Goal: Task Accomplishment & Management: Manage account settings

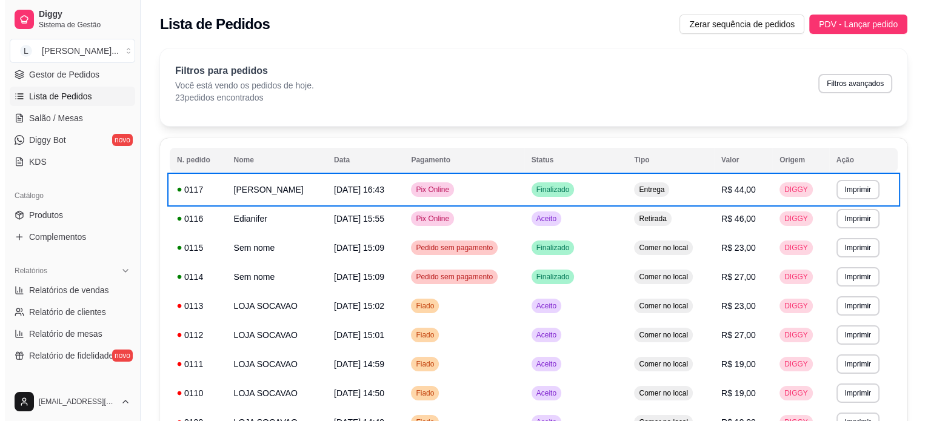
scroll to position [303, 0]
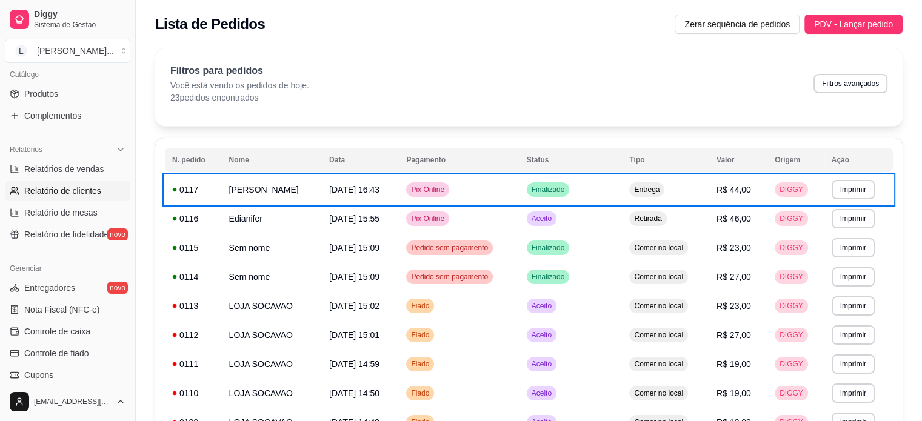
click at [91, 193] on span "Relatório de clientes" at bounding box center [62, 191] width 77 height 12
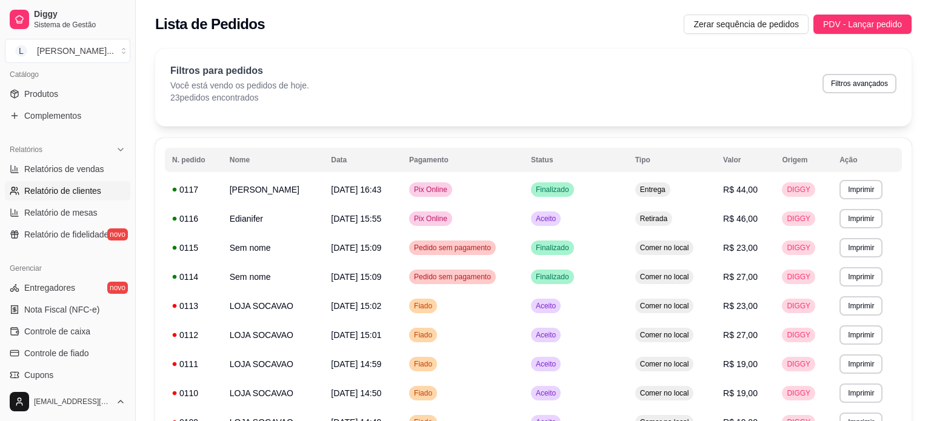
select select "30"
select select "HIGHEST_TOTAL_SPENT_WITH_ORDERS"
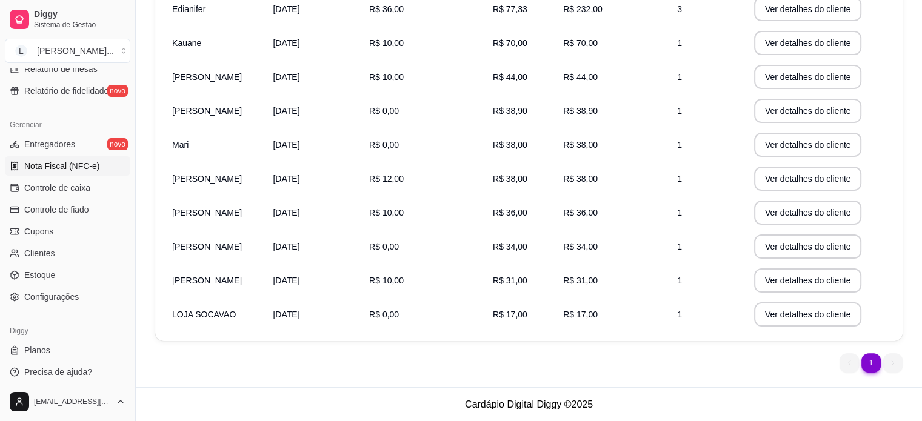
scroll to position [451, 0]
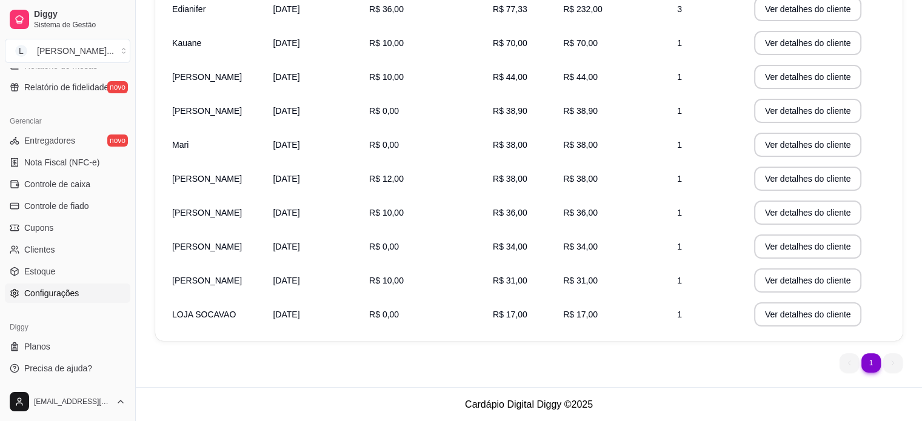
click at [69, 293] on span "Configurações" at bounding box center [51, 293] width 55 height 12
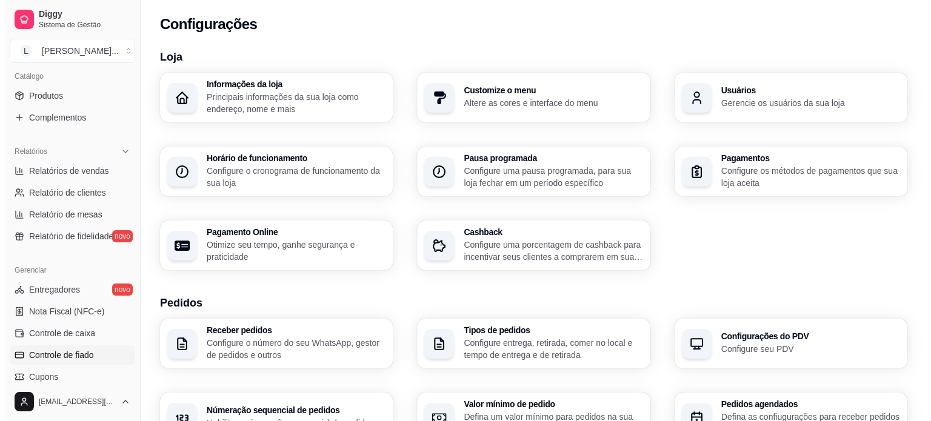
scroll to position [208, 0]
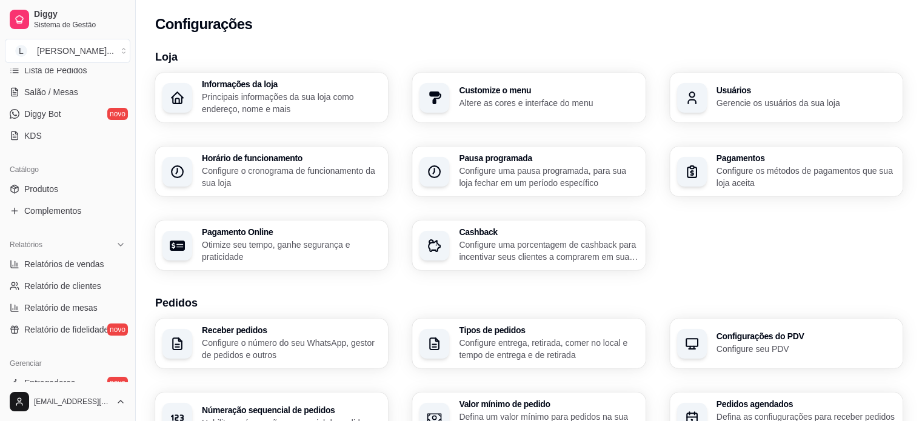
click at [87, 198] on ul "Produtos Complementos" at bounding box center [68, 199] width 126 height 41
click at [82, 194] on link "Produtos" at bounding box center [68, 188] width 126 height 19
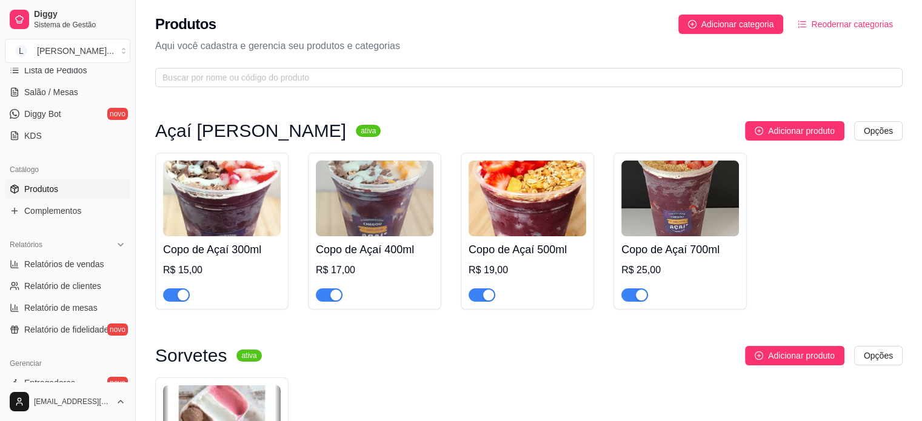
click at [257, 257] on h4 "Copo de Açaí 300ml" at bounding box center [222, 249] width 118 height 17
click at [381, 274] on div "R$ 17,00" at bounding box center [375, 270] width 118 height 15
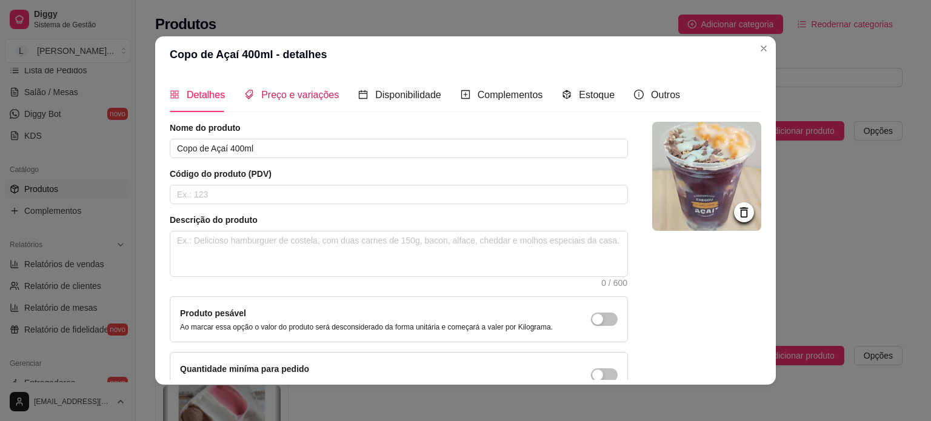
click at [292, 92] on span "Preço e variações" at bounding box center [300, 95] width 78 height 10
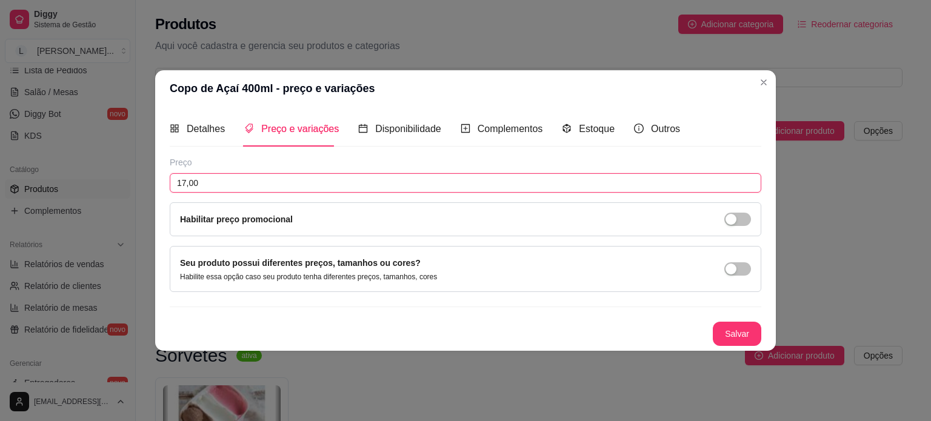
drag, startPoint x: 242, startPoint y: 182, endPoint x: 58, endPoint y: 160, distance: 185.0
click at [59, 161] on div "Copo de Açaí 400ml - preço e variações Detalhes Preço e variações Disponibilida…" at bounding box center [465, 210] width 931 height 421
type input "25,00"
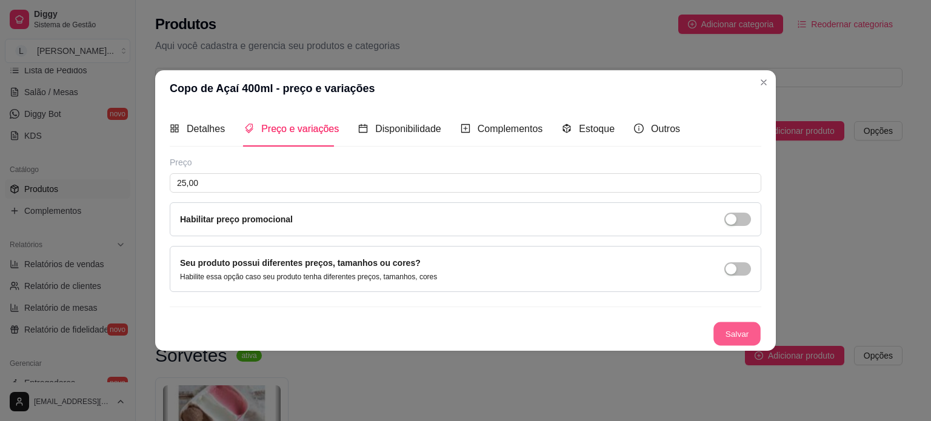
click at [728, 337] on button "Salvar" at bounding box center [737, 334] width 47 height 24
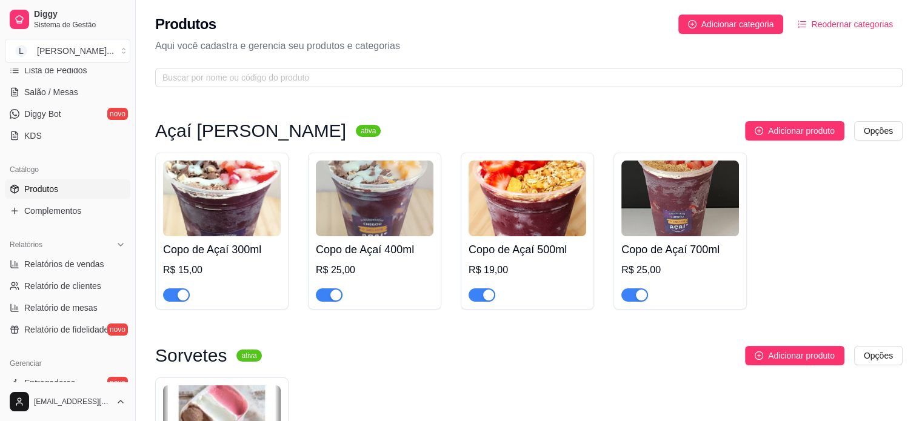
click at [545, 290] on div at bounding box center [528, 290] width 118 height 24
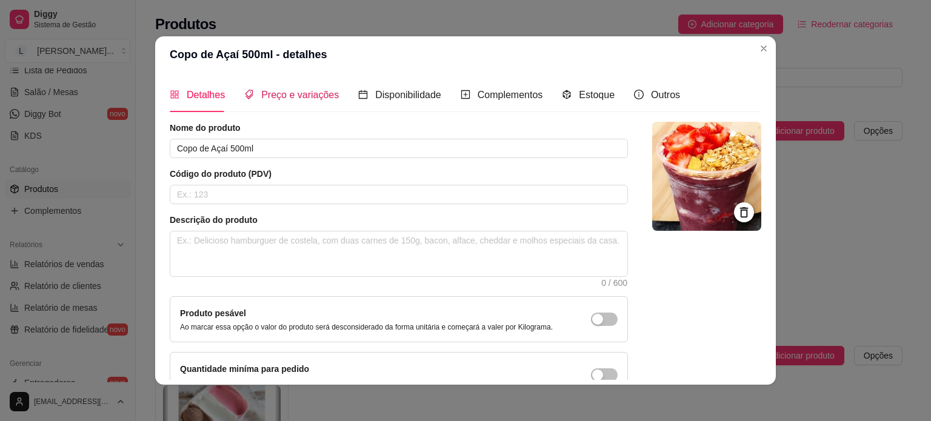
click at [303, 98] on span "Preço e variações" at bounding box center [300, 95] width 78 height 10
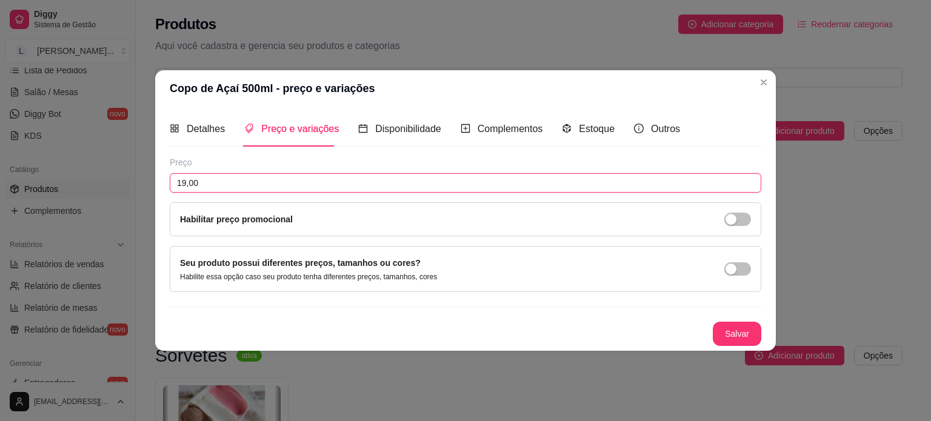
drag, startPoint x: 316, startPoint y: 179, endPoint x: 19, endPoint y: 132, distance: 300.3
click at [19, 132] on div "Copo de Açaí 500ml - preço e variações Detalhes Preço e variações Disponibilida…" at bounding box center [465, 210] width 931 height 421
type input "30,00"
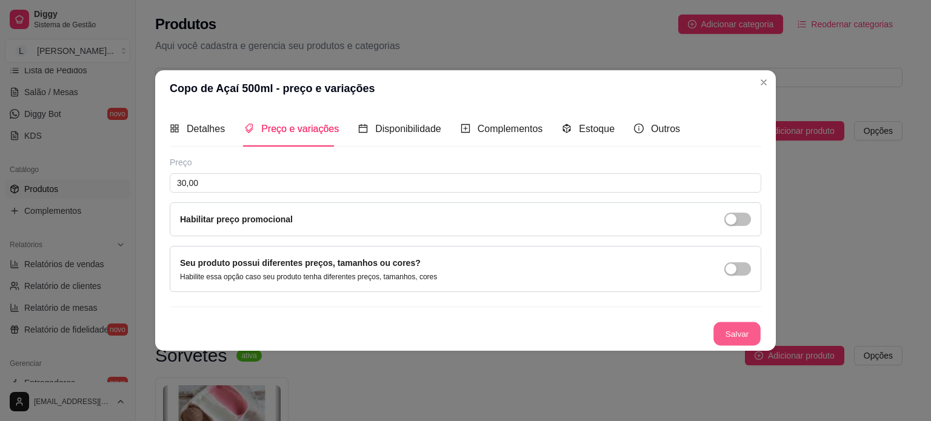
click at [728, 327] on button "Salvar" at bounding box center [737, 334] width 47 height 24
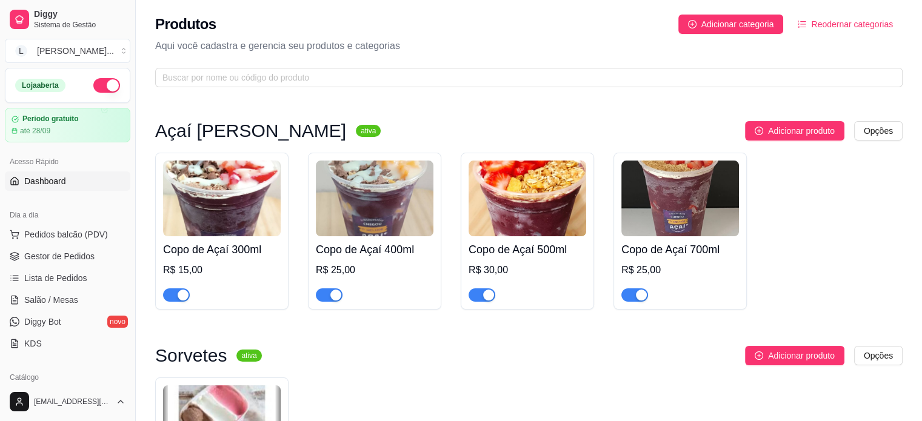
click at [58, 175] on span "Dashboard" at bounding box center [45, 181] width 42 height 12
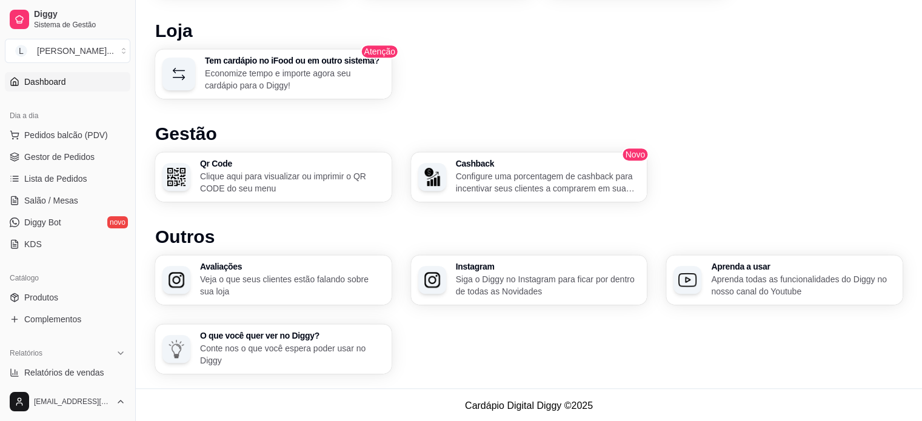
scroll to position [121, 0]
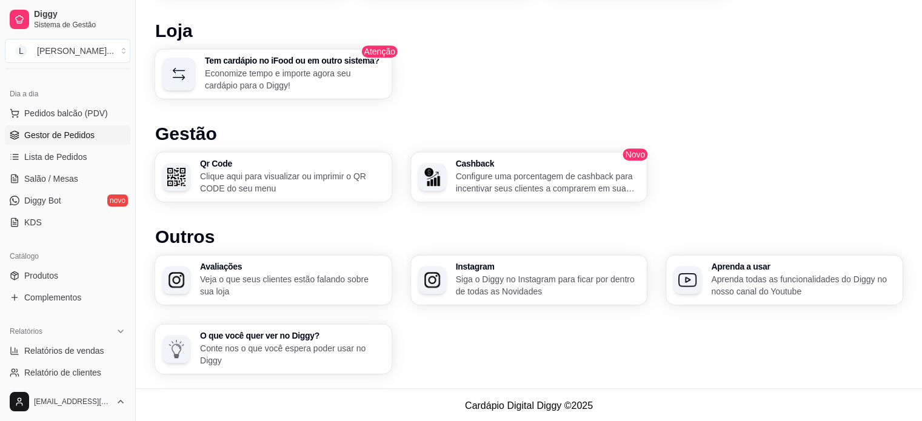
click at [62, 129] on span "Gestor de Pedidos" at bounding box center [59, 135] width 70 height 12
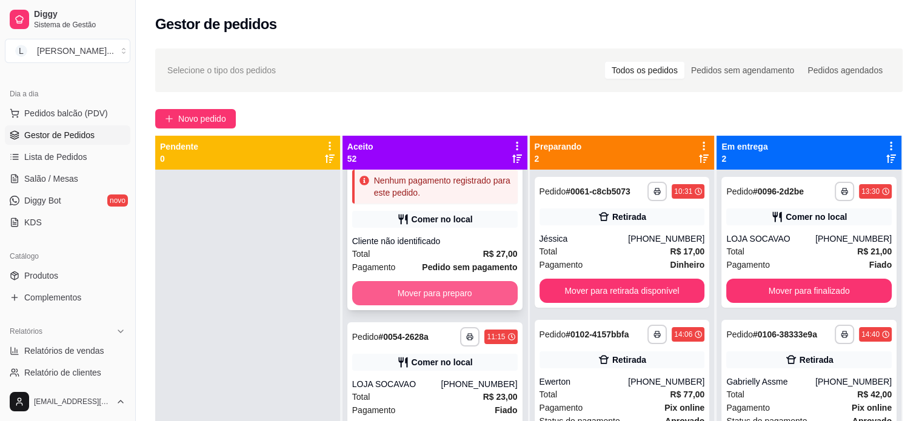
scroll to position [61, 0]
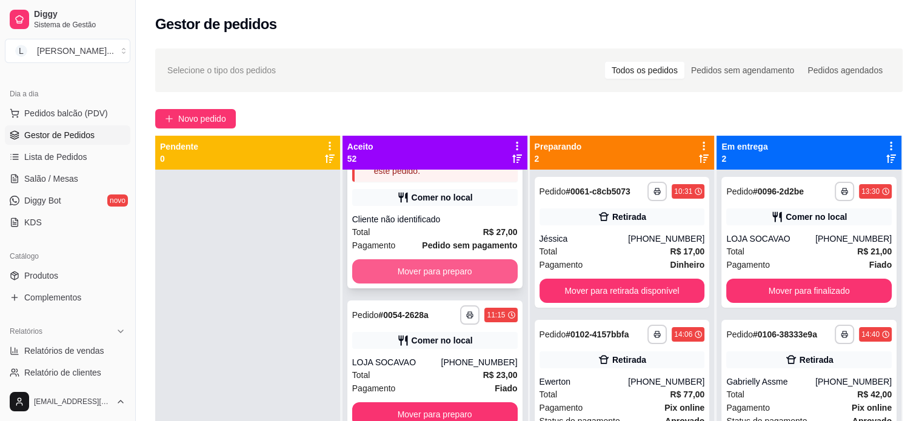
click at [439, 268] on button "Mover para preparo" at bounding box center [435, 272] width 166 height 24
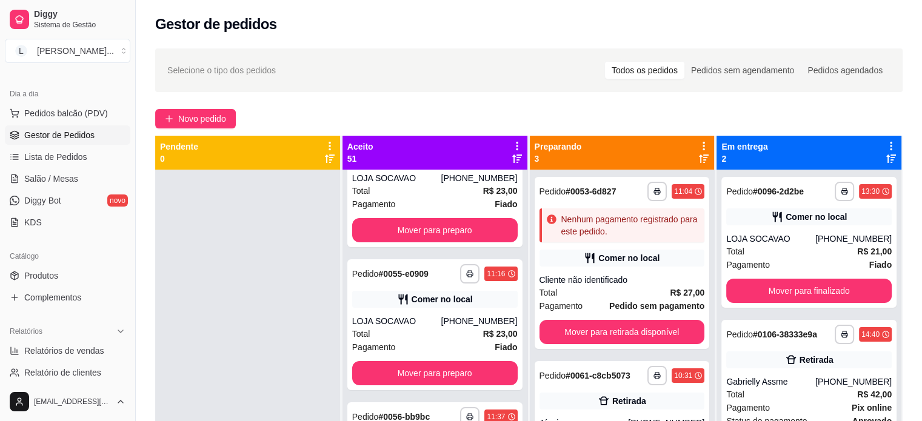
scroll to position [0, 0]
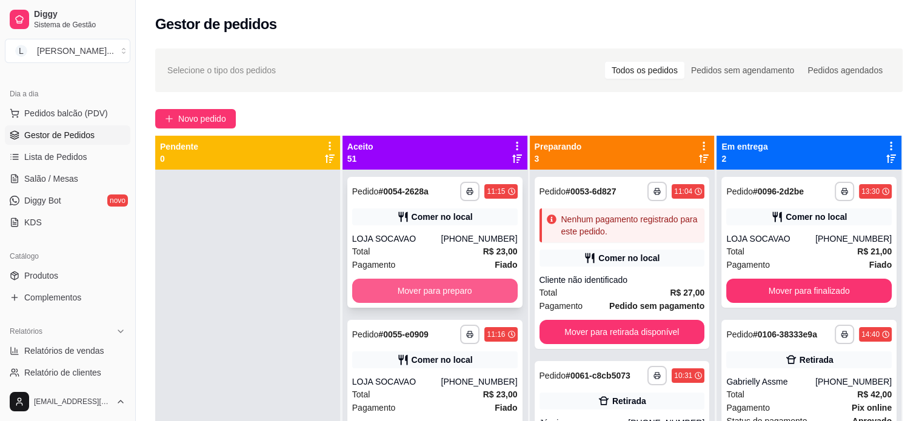
click at [433, 294] on button "Mover para preparo" at bounding box center [435, 291] width 166 height 24
click at [433, 294] on button "Mover para preparo" at bounding box center [435, 292] width 161 height 24
click at [433, 294] on button "Mover para preparo" at bounding box center [435, 291] width 166 height 24
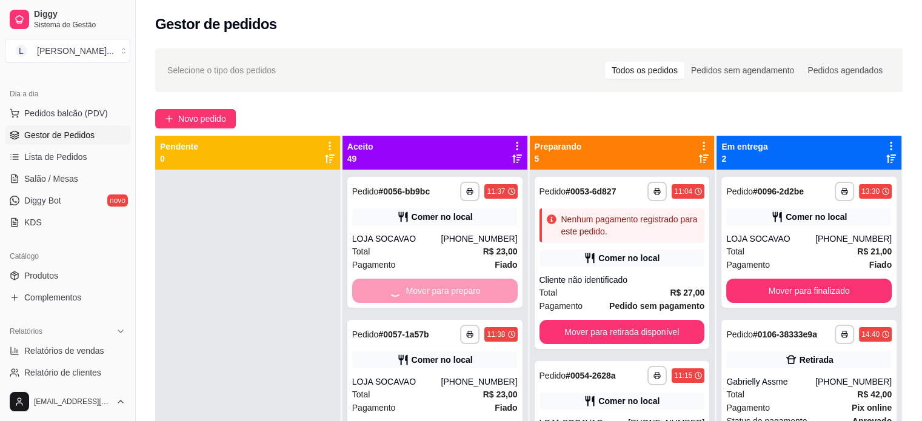
click at [433, 294] on div "Mover para preparo" at bounding box center [435, 291] width 166 height 24
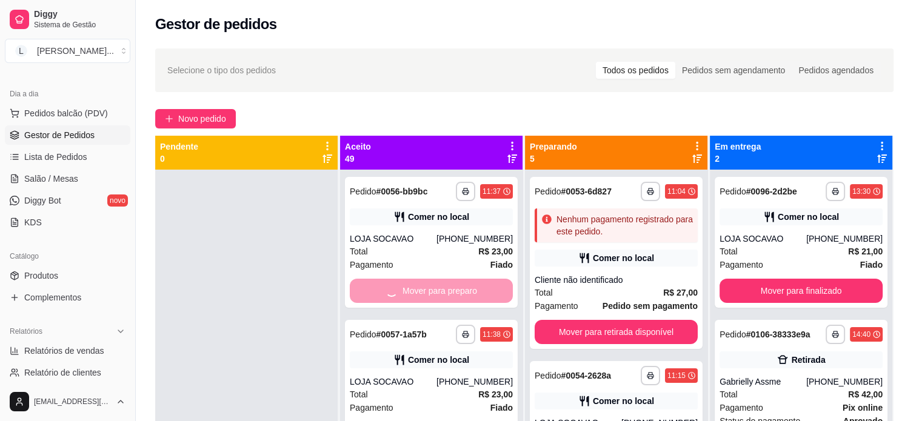
click at [433, 294] on div "Fiado R$ 23,00" at bounding box center [461, 300] width 328 height 14
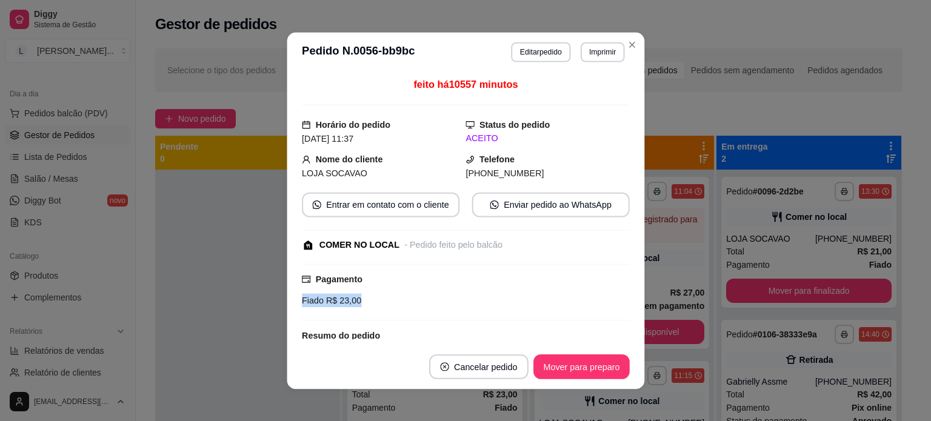
click at [433, 294] on div "Fiado R$ 23,00" at bounding box center [466, 300] width 328 height 14
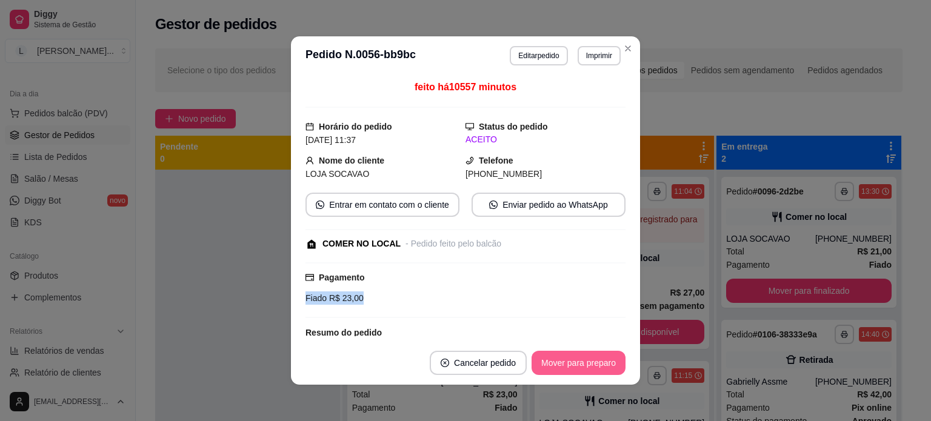
click at [559, 363] on button "Mover para preparo" at bounding box center [579, 363] width 94 height 24
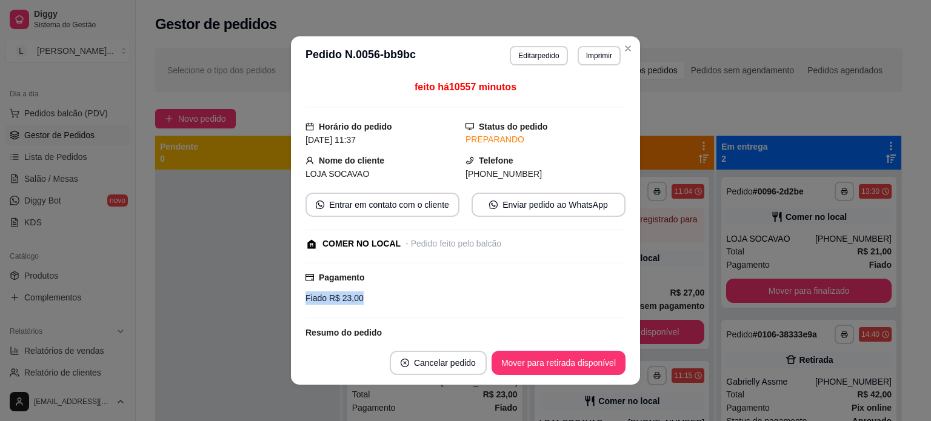
click at [546, 373] on button "Mover para retirada disponível" at bounding box center [559, 363] width 134 height 24
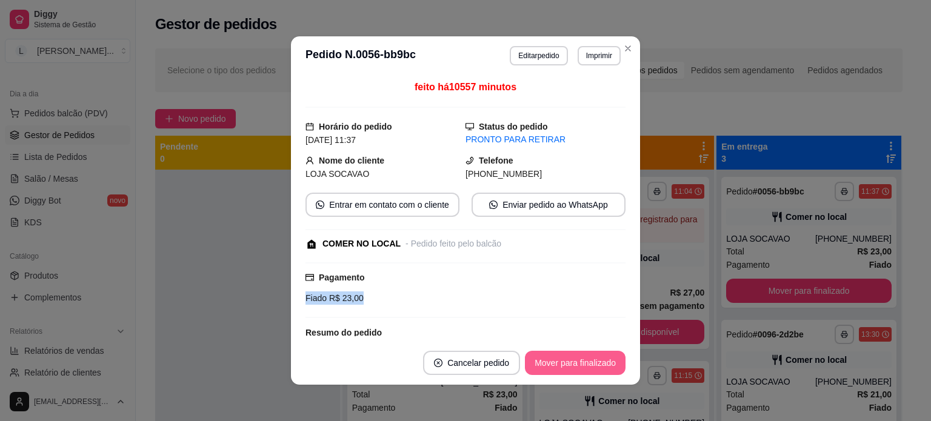
click at [551, 371] on button "Mover para finalizado" at bounding box center [575, 363] width 101 height 24
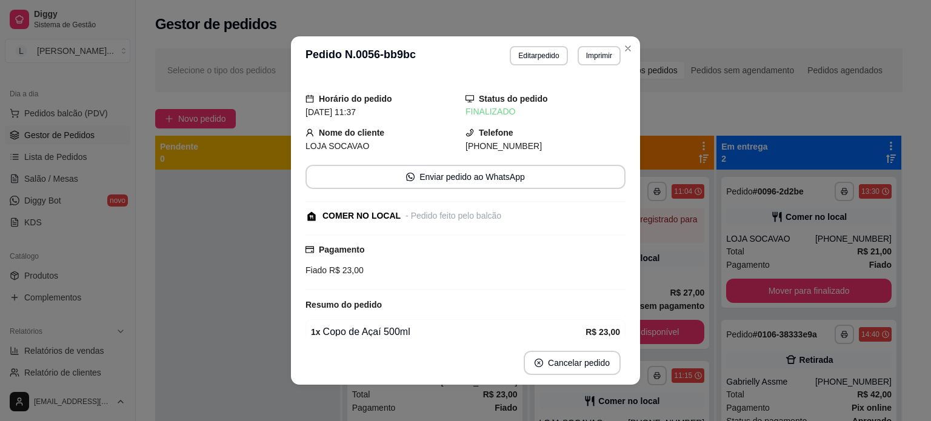
click at [631, 39] on header "**********" at bounding box center [465, 55] width 349 height 39
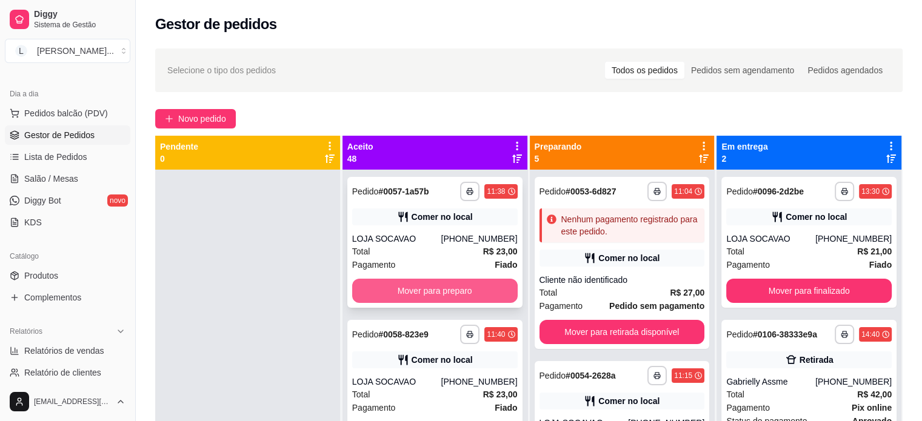
click at [455, 286] on button "Mover para preparo" at bounding box center [435, 291] width 166 height 24
click at [452, 290] on button "Mover para preparo" at bounding box center [435, 291] width 166 height 24
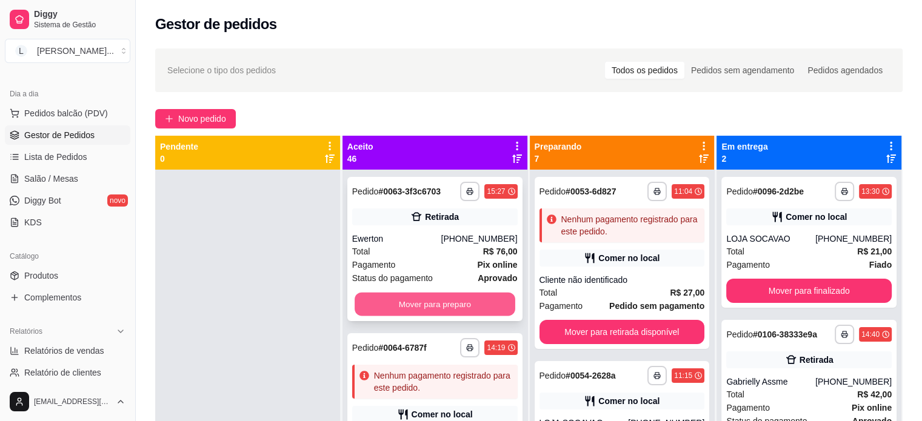
click at [457, 310] on button "Mover para preparo" at bounding box center [435, 305] width 161 height 24
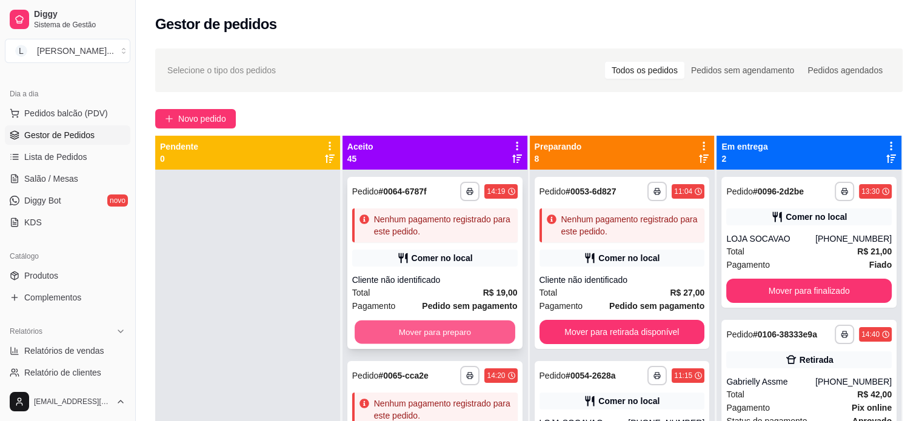
click at [464, 330] on button "Mover para preparo" at bounding box center [435, 333] width 161 height 24
click at [464, 332] on button "Mover para preparo" at bounding box center [435, 332] width 166 height 24
click at [466, 332] on button "Mover para preparo" at bounding box center [435, 332] width 166 height 24
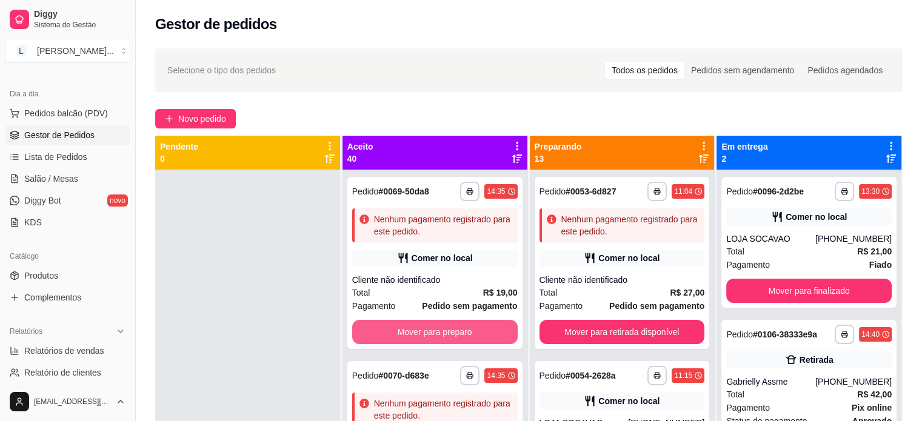
click at [466, 332] on button "Mover para preparo" at bounding box center [435, 332] width 166 height 24
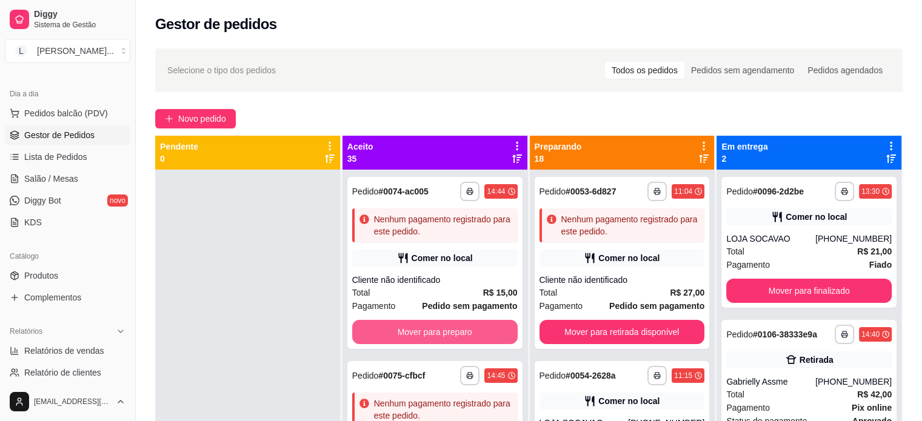
click at [466, 332] on button "Mover para preparo" at bounding box center [435, 332] width 166 height 24
click at [466, 332] on button "Mover para preparo" at bounding box center [435, 333] width 161 height 24
click at [466, 332] on button "Mover para preparo" at bounding box center [435, 332] width 166 height 24
click at [466, 332] on button "Mover para preparo" at bounding box center [435, 333] width 161 height 24
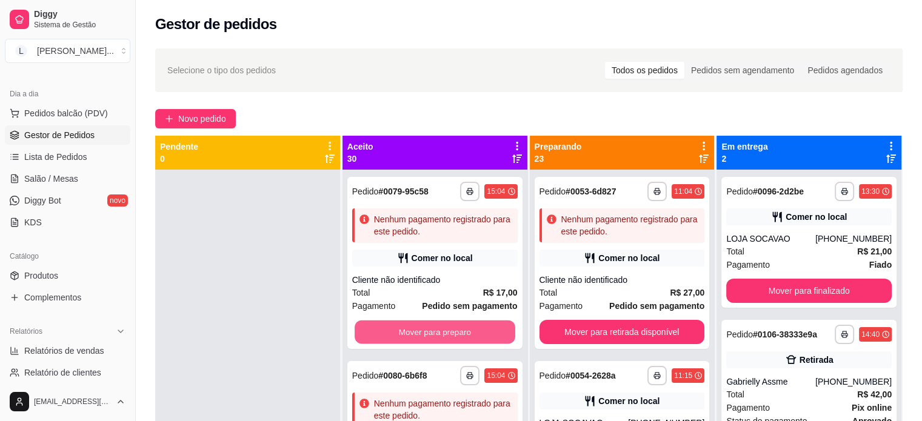
click at [466, 332] on button "Mover para preparo" at bounding box center [435, 333] width 161 height 24
click at [466, 332] on button "Mover para preparo" at bounding box center [435, 332] width 166 height 24
click at [466, 332] on button "Mover para preparo" at bounding box center [435, 333] width 161 height 24
click at [466, 332] on button "Mover para preparo" at bounding box center [435, 332] width 166 height 24
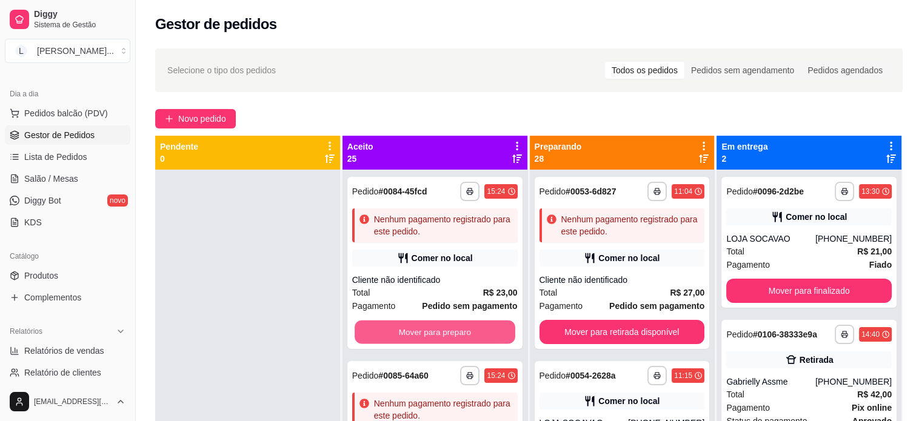
click at [466, 332] on button "Mover para preparo" at bounding box center [435, 333] width 161 height 24
click at [466, 332] on button "Mover para preparo" at bounding box center [435, 332] width 166 height 24
click at [466, 332] on button "Mover para preparo" at bounding box center [435, 333] width 161 height 24
click at [466, 332] on button "Mover para preparo" at bounding box center [435, 332] width 166 height 24
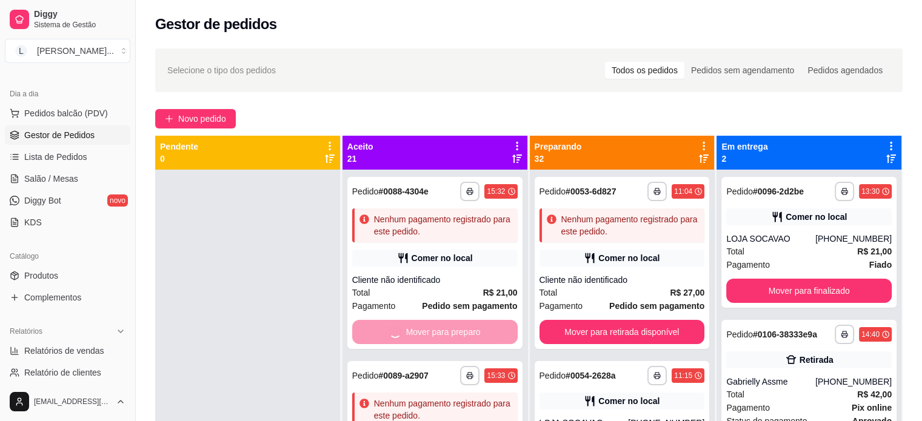
click at [466, 332] on button "Mover para preparo" at bounding box center [435, 333] width 161 height 24
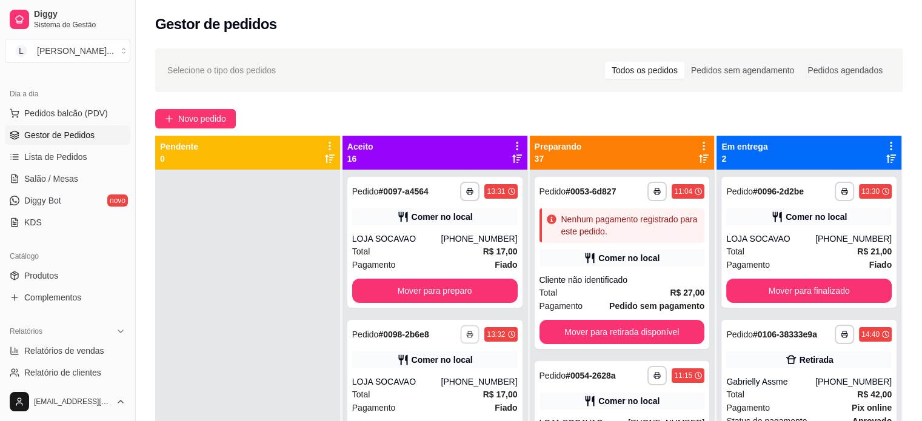
click at [466, 332] on button "button" at bounding box center [470, 334] width 19 height 19
click at [512, 147] on icon at bounding box center [517, 146] width 11 height 11
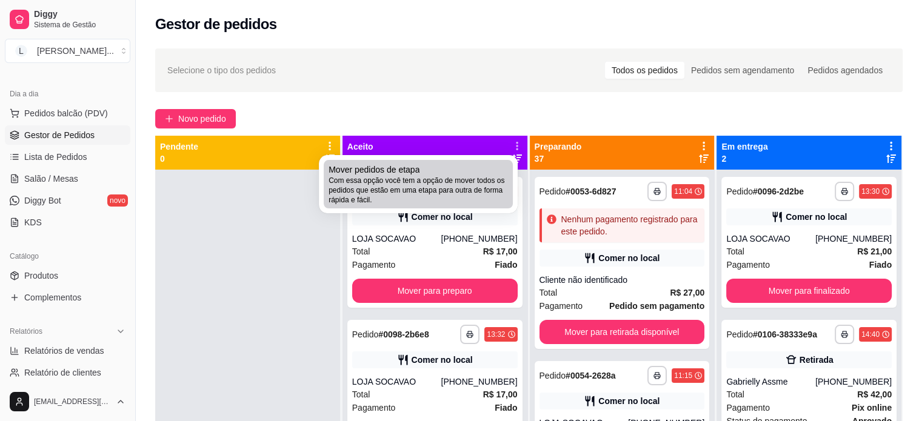
click at [476, 174] on div "Mover pedidos de etapa Com essa opção você tem a opção de mover todos os pedido…" at bounding box center [418, 184] width 179 height 41
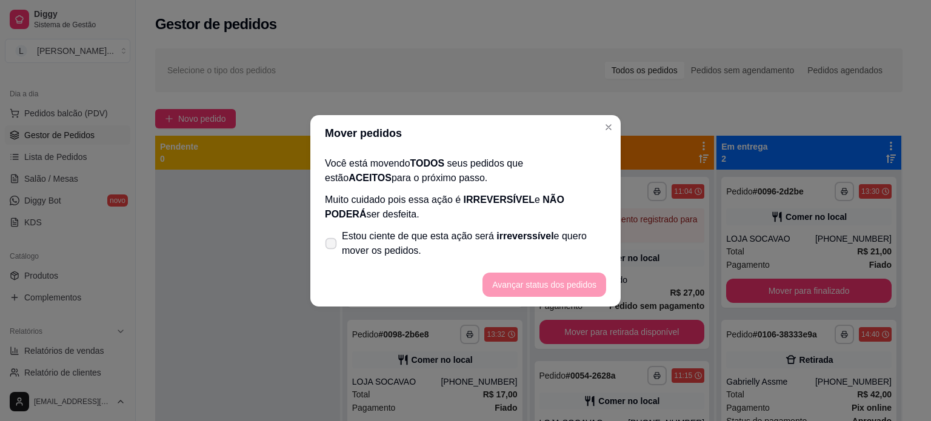
click at [333, 246] on icon at bounding box center [330, 243] width 9 height 7
click at [332, 246] on input "Estou ciente de que esta ação será irreverssível e quero mover os pedidos." at bounding box center [328, 250] width 8 height 8
checkbox input "true"
click at [534, 293] on button "Avançar status dos pedidos" at bounding box center [545, 285] width 124 height 24
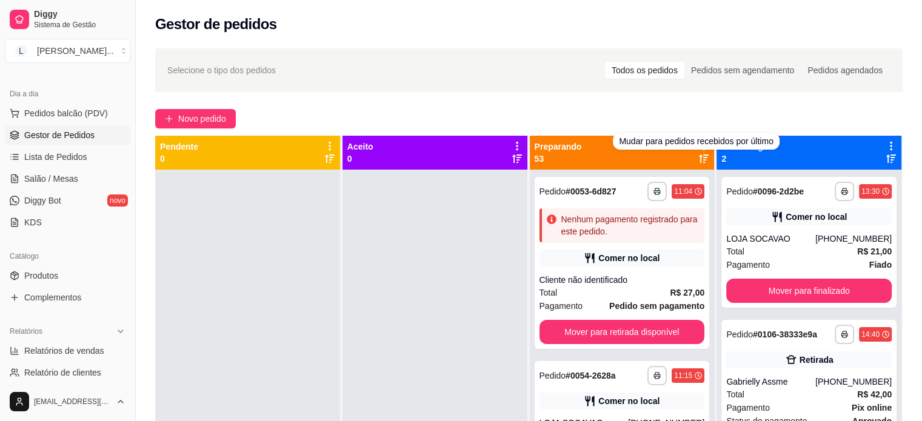
click at [703, 144] on div "Mudar para pedidos recebidos por último" at bounding box center [696, 141] width 166 height 17
click at [700, 152] on div at bounding box center [704, 152] width 11 height 23
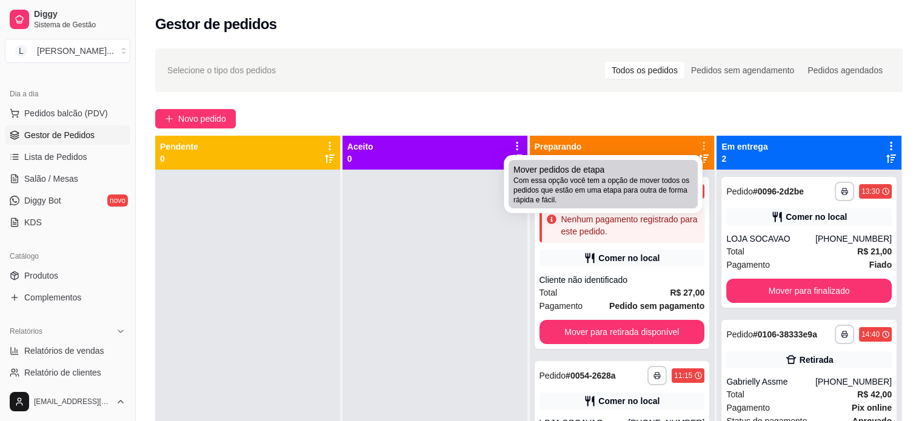
click at [637, 187] on span "Com essa opção você tem a opção de mover todos os pedidos que estão em uma etap…" at bounding box center [603, 190] width 179 height 29
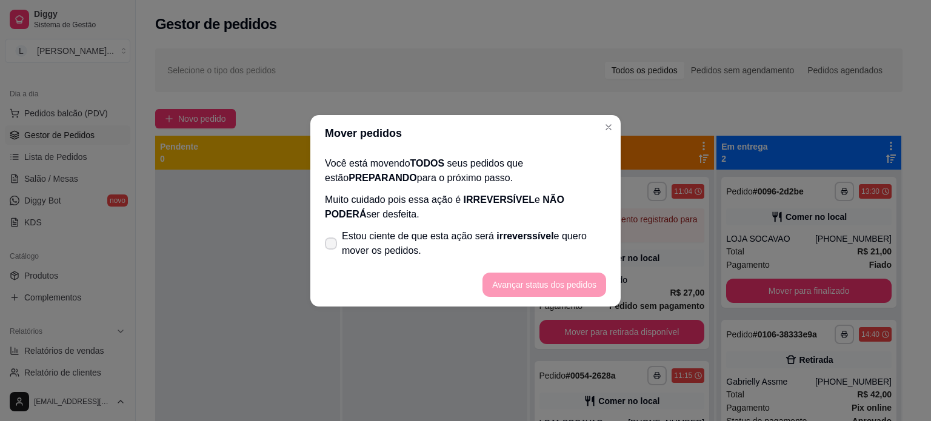
click at [334, 238] on span at bounding box center [331, 244] width 12 height 12
click at [332, 246] on input "Estou ciente de que esta ação será irreverssível e quero mover os pedidos." at bounding box center [328, 250] width 8 height 8
checkbox input "true"
click at [534, 287] on button "Avançar status dos pedidos" at bounding box center [545, 285] width 120 height 24
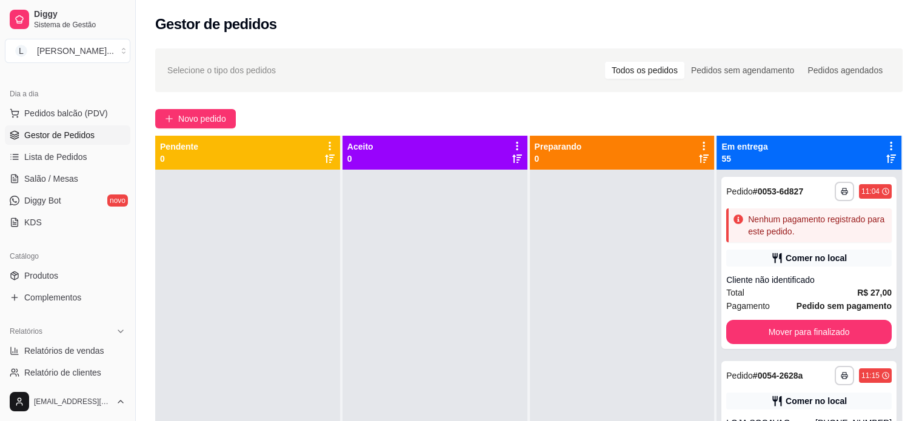
click at [890, 143] on icon at bounding box center [891, 146] width 2 height 8
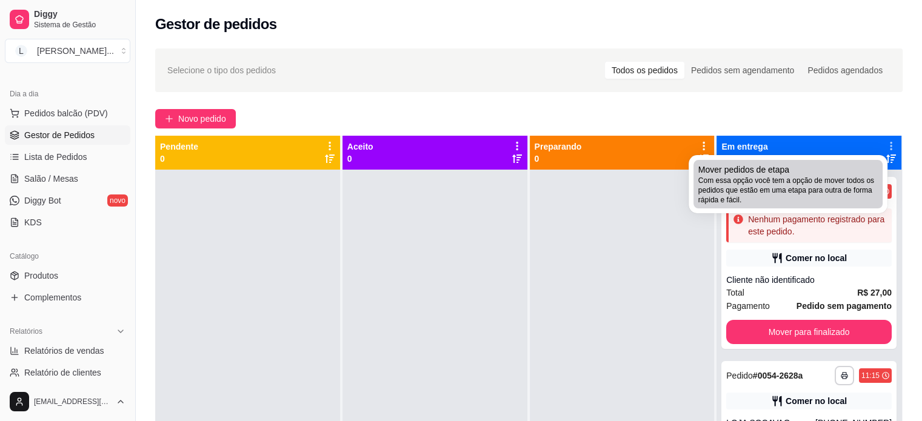
click at [805, 198] on span "Com essa opção você tem a opção de mover todos os pedidos que estão em uma etap…" at bounding box center [788, 190] width 179 height 29
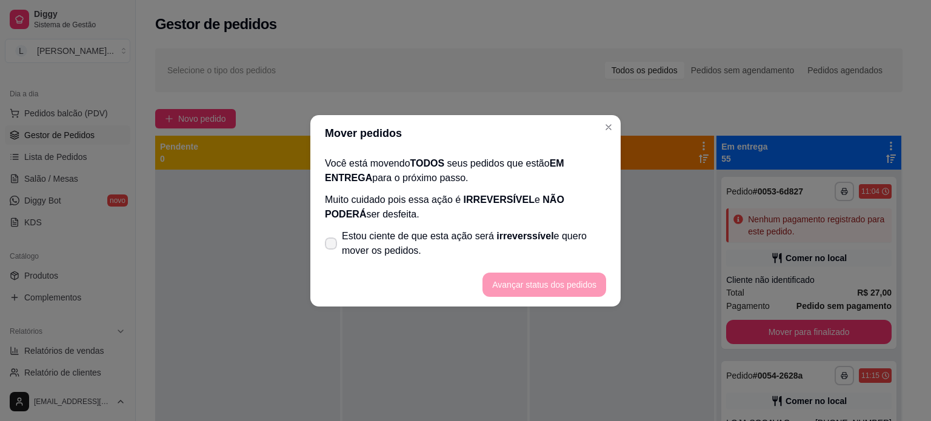
click at [338, 240] on label "Estou ciente de que esta ação será irreverssível e quero mover os pedidos." at bounding box center [465, 243] width 291 height 39
click at [332, 246] on input "Estou ciente de que esta ação será irreverssível e quero mover os pedidos." at bounding box center [328, 250] width 8 height 8
checkbox input "true"
click at [514, 283] on button "Avançar status dos pedidos" at bounding box center [545, 285] width 124 height 24
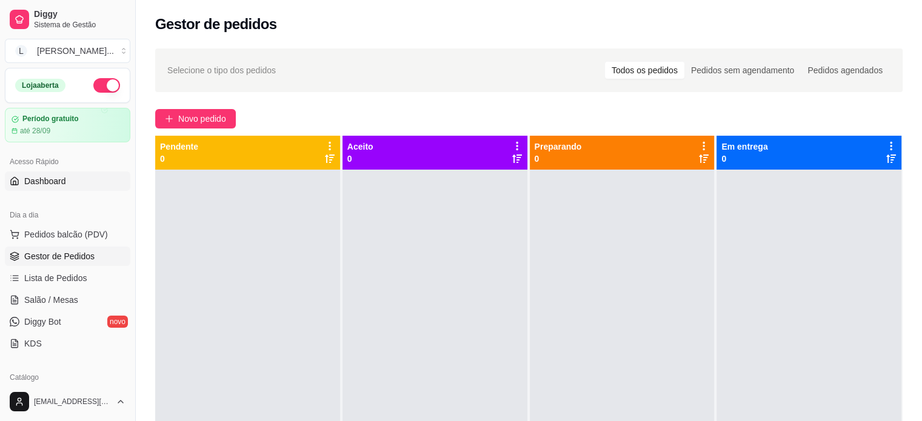
click at [78, 186] on link "Dashboard" at bounding box center [68, 181] width 126 height 19
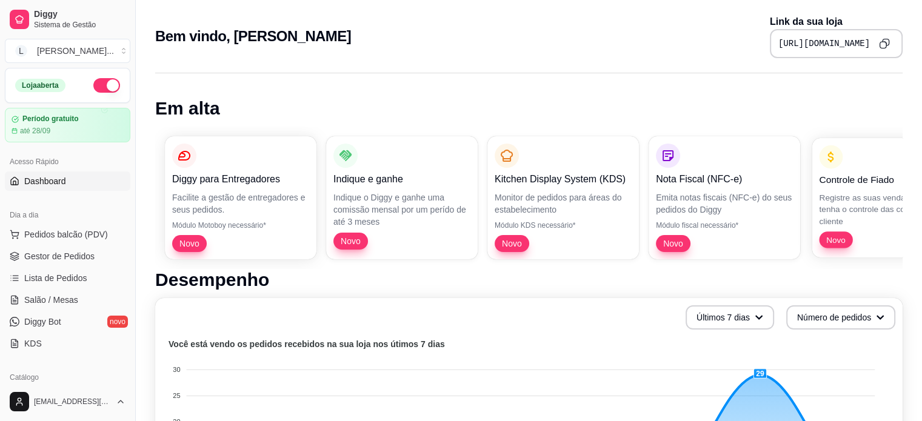
click at [856, 205] on p "Registre as suas vendas em fiado e tenha o controle das contas de cada cliente" at bounding box center [885, 209] width 133 height 35
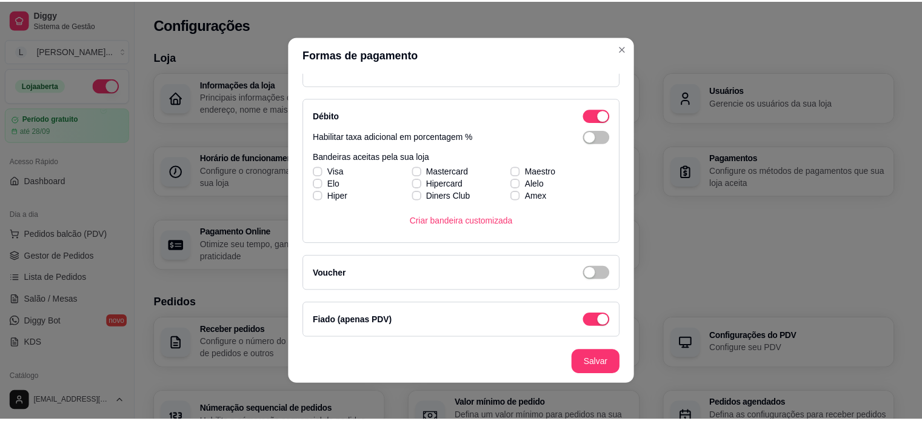
scroll to position [2, 0]
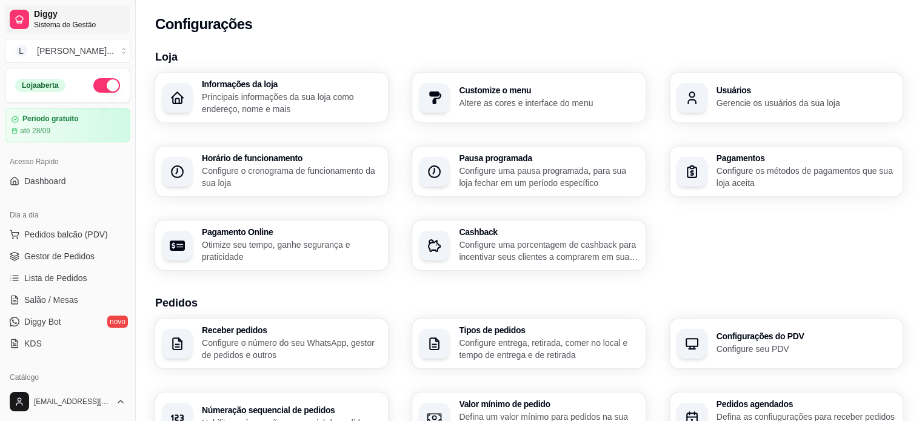
drag, startPoint x: 65, startPoint y: 13, endPoint x: 75, endPoint y: 18, distance: 10.8
click at [65, 13] on span "Diggy" at bounding box center [80, 14] width 92 height 11
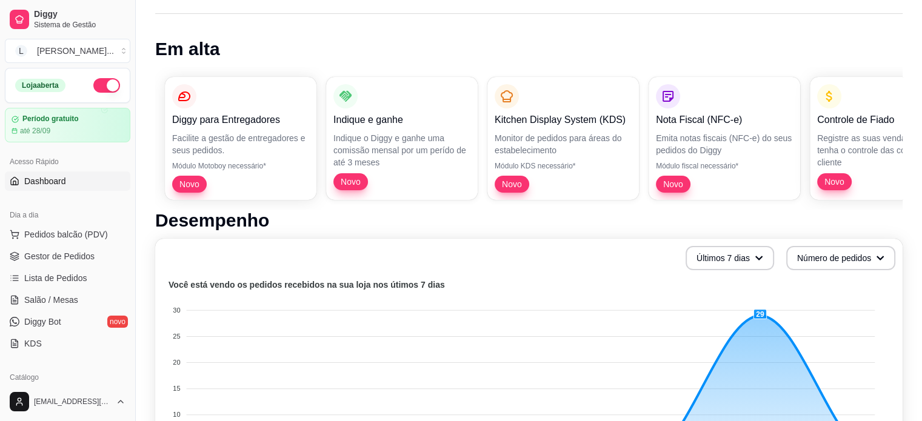
scroll to position [182, 0]
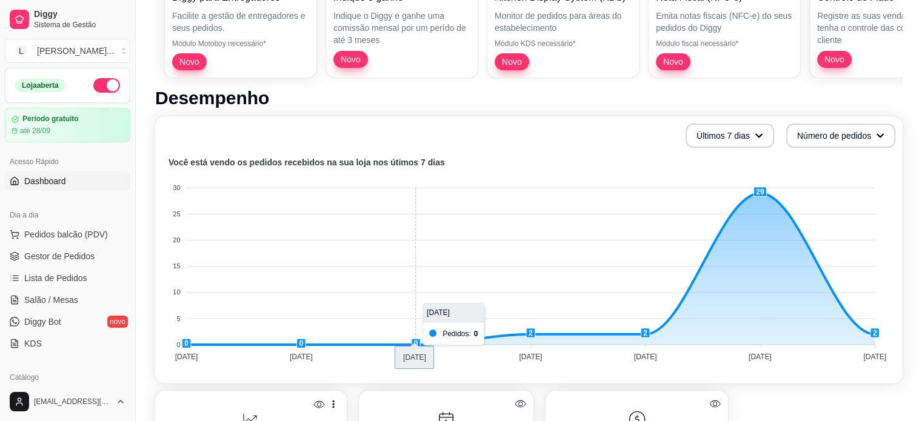
click at [372, 221] on foreignobject at bounding box center [529, 261] width 733 height 212
click at [77, 279] on span "Lista de Pedidos" at bounding box center [55, 278] width 63 height 12
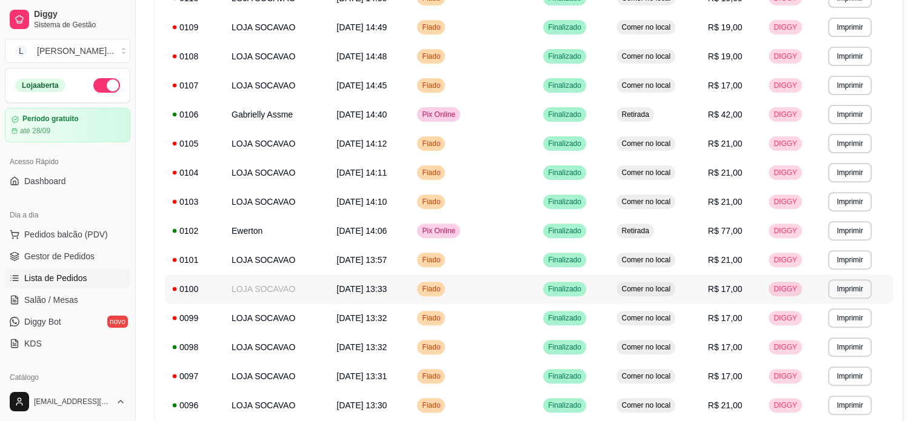
scroll to position [424, 0]
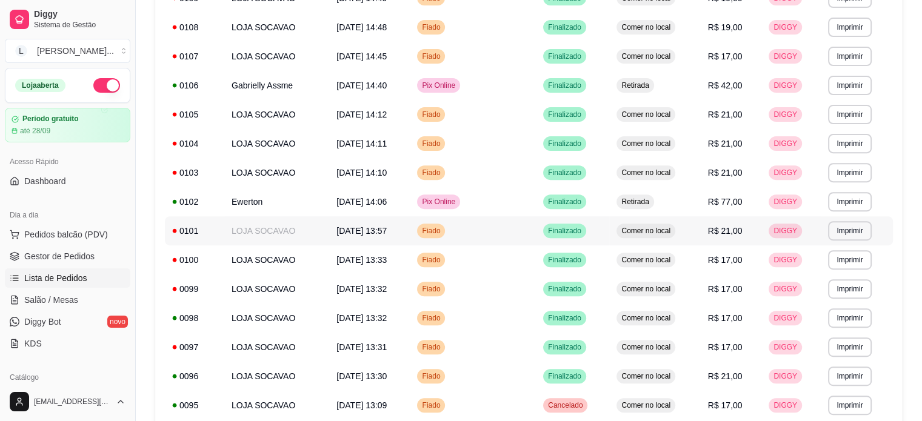
click at [443, 235] on span "Fiado" at bounding box center [431, 231] width 23 height 10
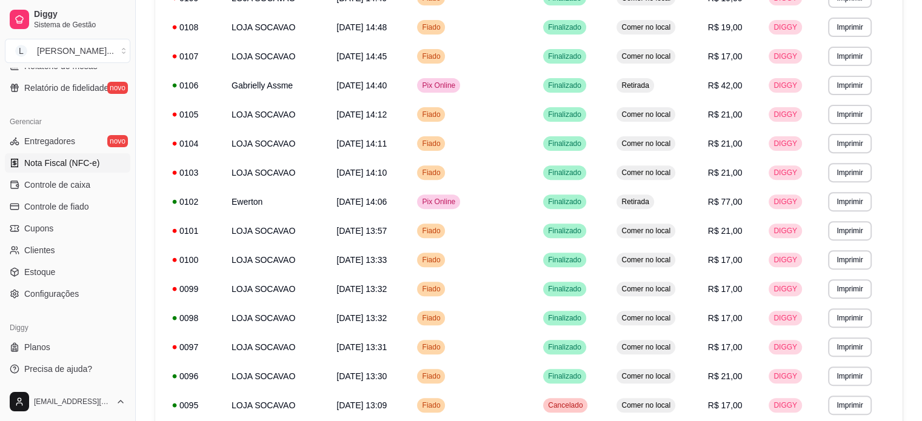
scroll to position [451, 0]
click at [72, 176] on link "Controle de caixa" at bounding box center [68, 184] width 126 height 19
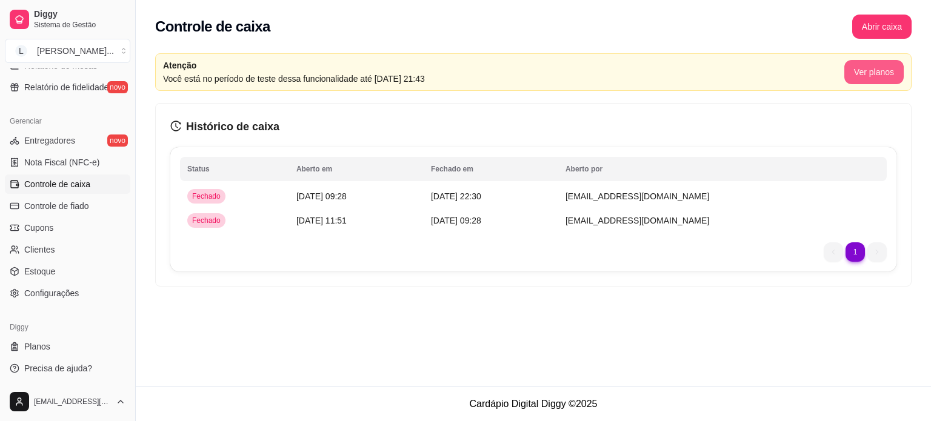
click at [880, 69] on button "Ver planos" at bounding box center [874, 72] width 59 height 24
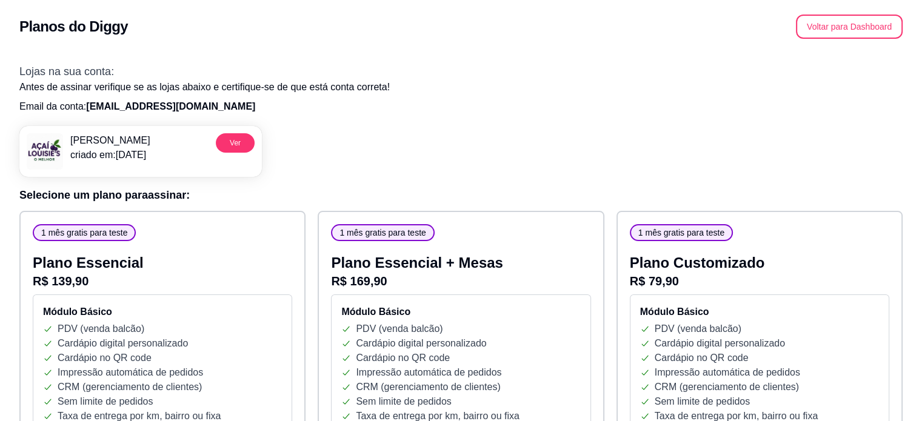
click at [885, 30] on button "Voltar para Dashboard" at bounding box center [849, 27] width 107 height 24
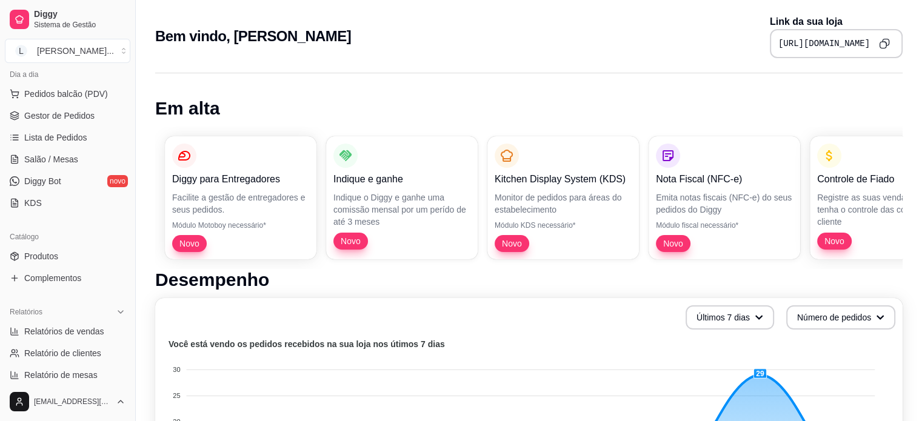
scroll to position [121, 0]
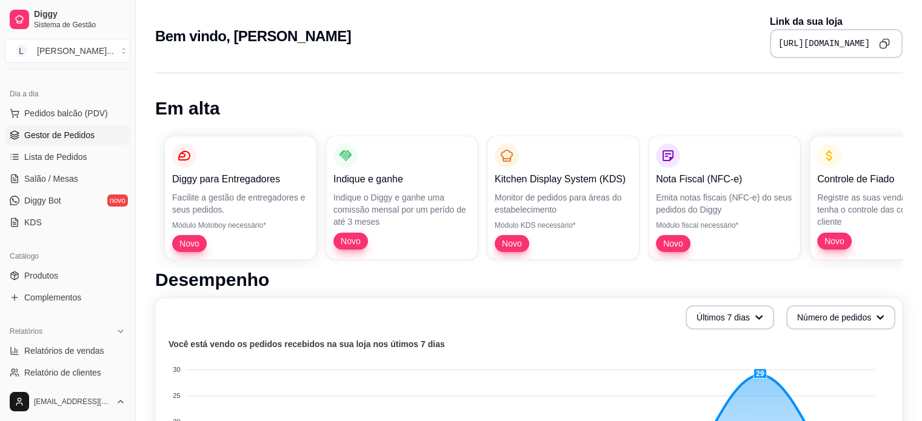
click at [55, 132] on span "Gestor de Pedidos" at bounding box center [59, 135] width 70 height 12
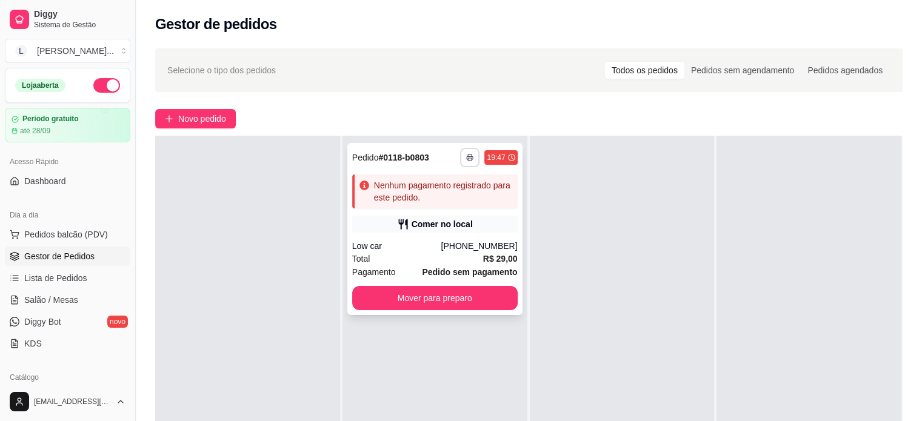
click at [475, 159] on button "button" at bounding box center [469, 157] width 19 height 19
click at [437, 203] on button "Impressora" at bounding box center [434, 199] width 88 height 19
click at [434, 304] on button "Mover para preparo" at bounding box center [435, 298] width 166 height 24
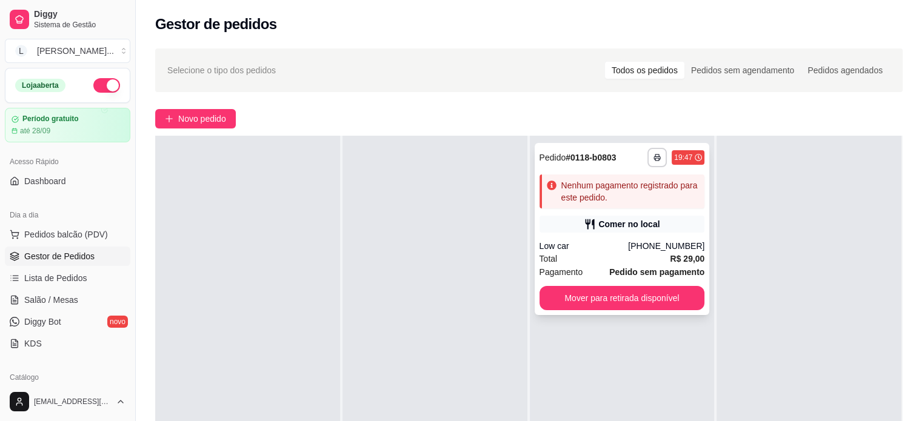
click at [616, 189] on div "Nenhum pagamento registrado para este pedido." at bounding box center [631, 191] width 139 height 24
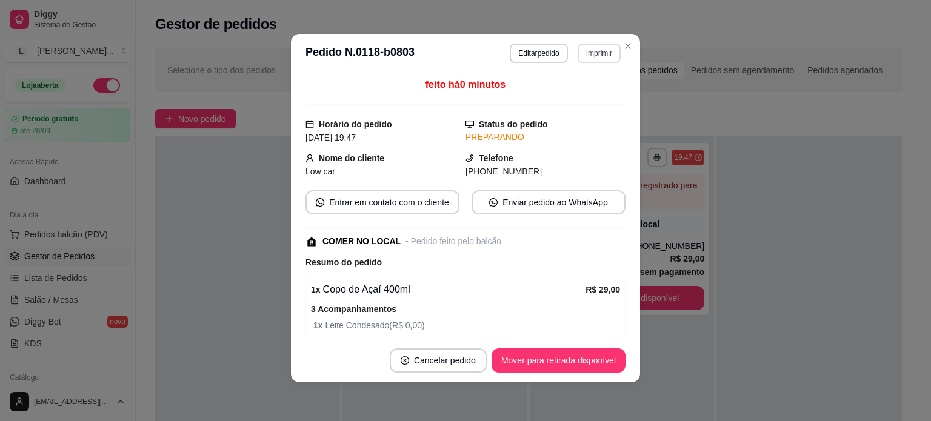
click at [585, 52] on button "Imprimir" at bounding box center [599, 53] width 43 height 19
click at [554, 92] on button "Impressora" at bounding box center [574, 95] width 88 height 19
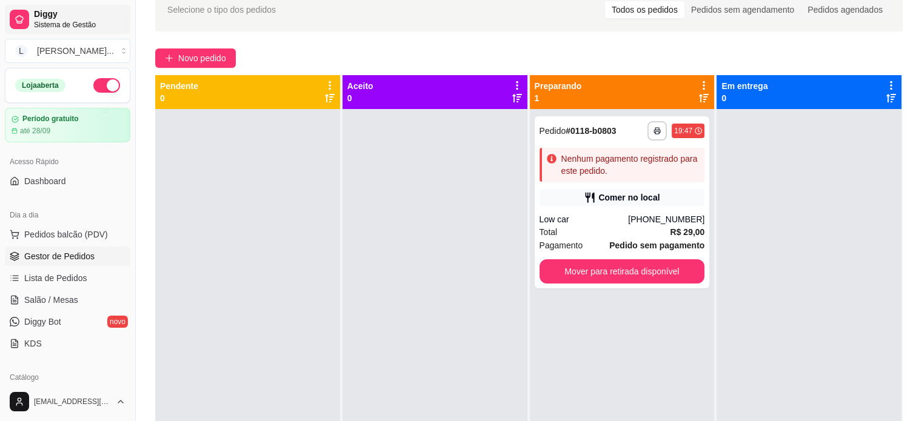
click at [42, 15] on span "Diggy" at bounding box center [80, 14] width 92 height 11
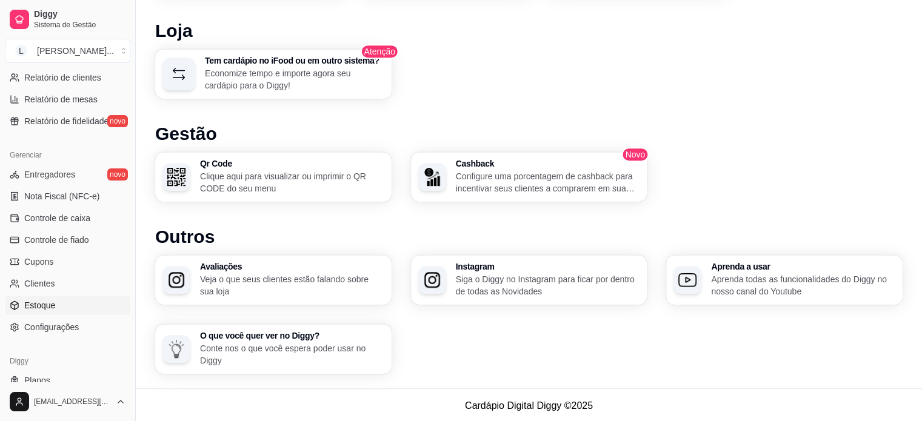
scroll to position [451, 0]
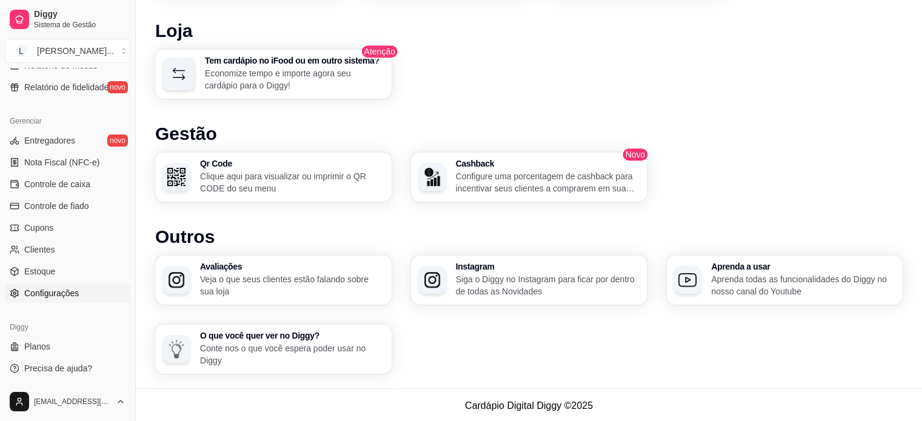
click at [53, 290] on span "Configurações" at bounding box center [51, 293] width 55 height 12
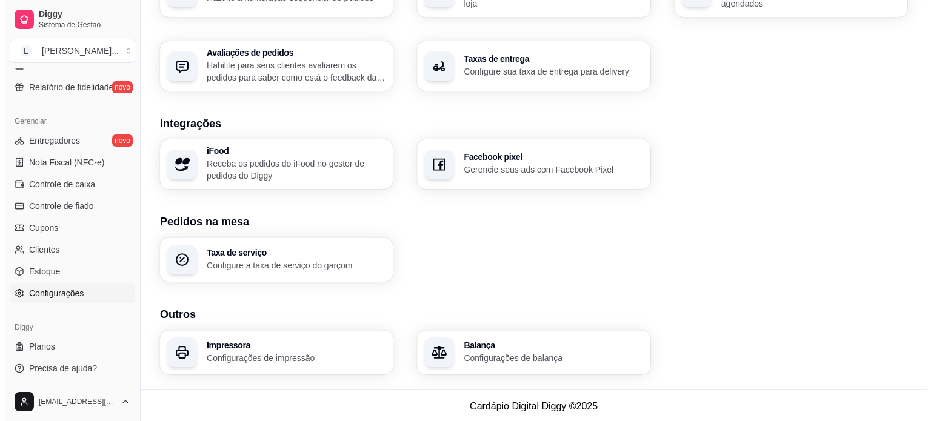
scroll to position [428, 0]
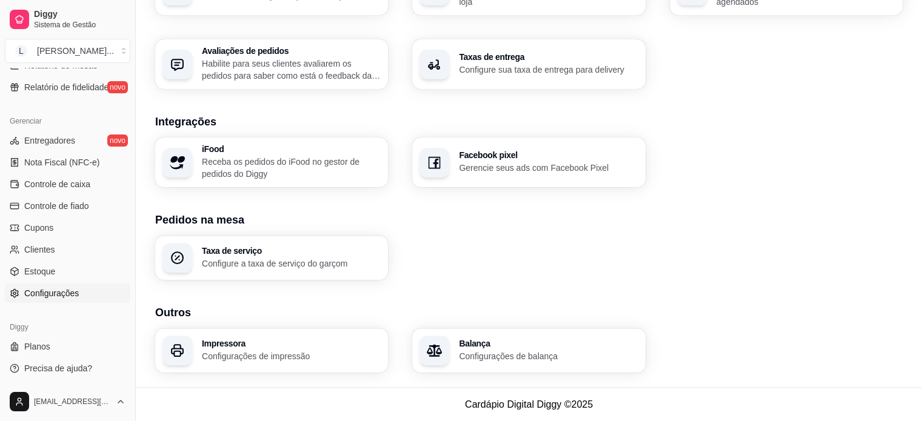
click at [324, 356] on p "Configurações de impressão" at bounding box center [291, 356] width 179 height 12
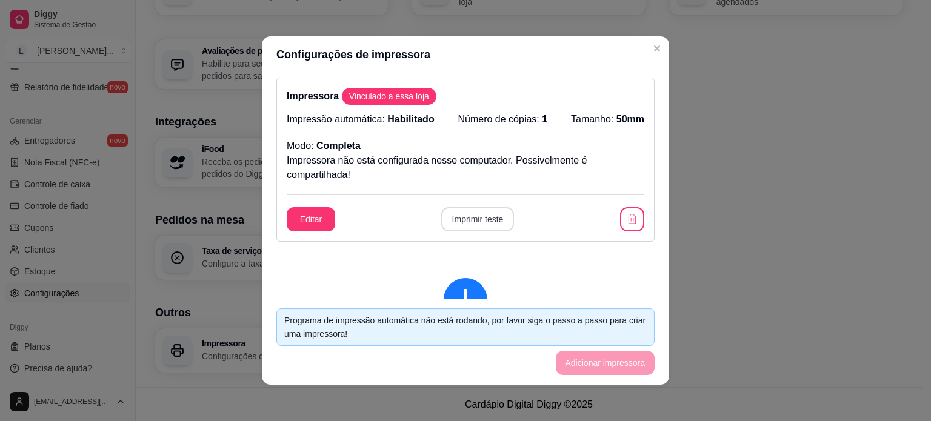
click at [460, 226] on button "Imprimir teste" at bounding box center [477, 219] width 73 height 24
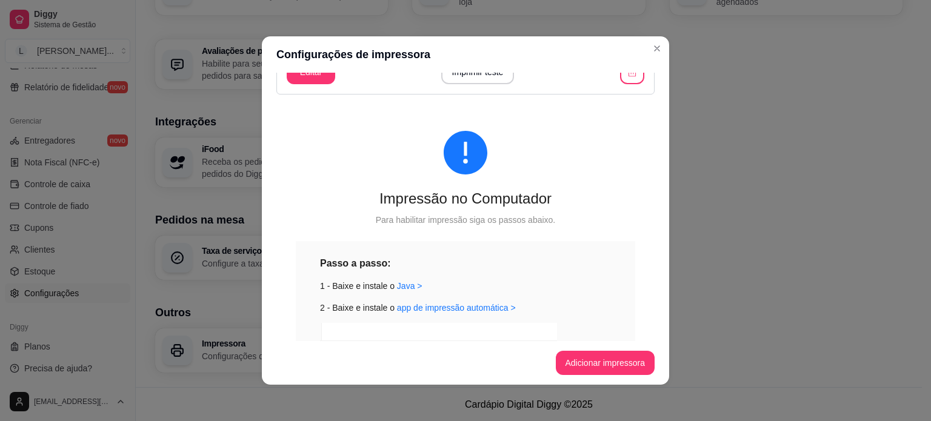
scroll to position [0, 0]
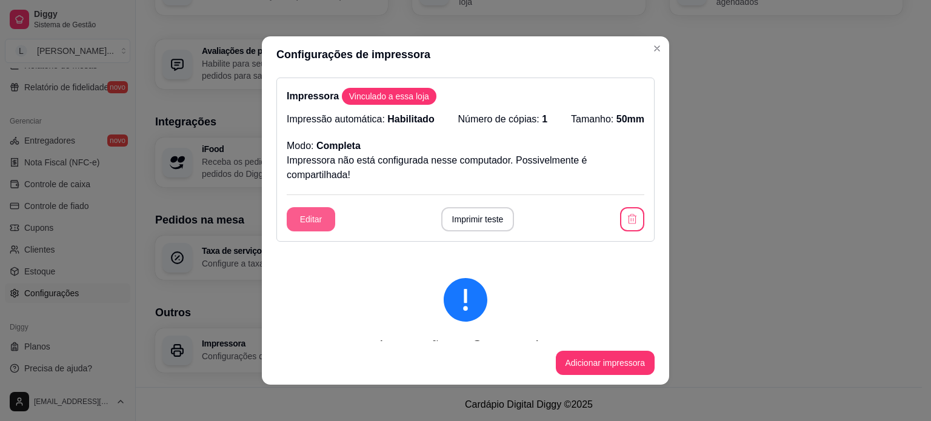
click at [312, 220] on button "Editar" at bounding box center [311, 219] width 49 height 24
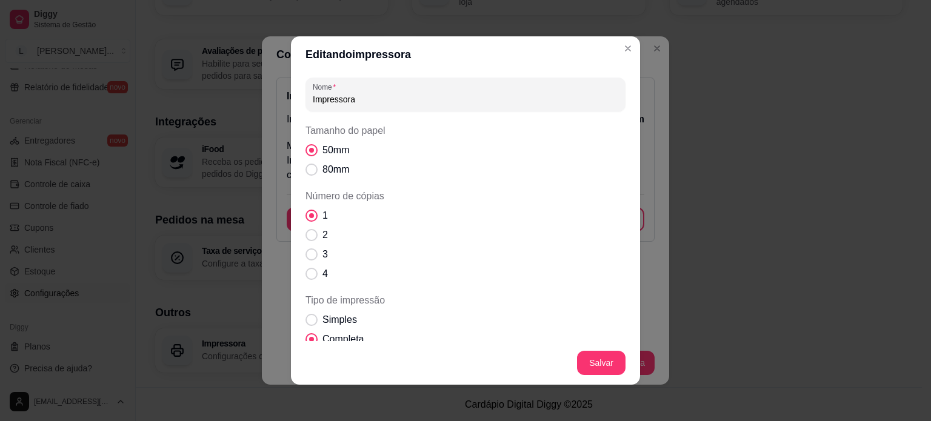
click at [317, 150] on label "50mm" at bounding box center [327, 150] width 53 height 24
click at [313, 153] on input "50mm" at bounding box center [309, 157] width 8 height 8
click at [309, 174] on span "Tamanho do papel" at bounding box center [312, 170] width 12 height 12
click at [309, 174] on input "80mm" at bounding box center [309, 176] width 8 height 8
radio input "true"
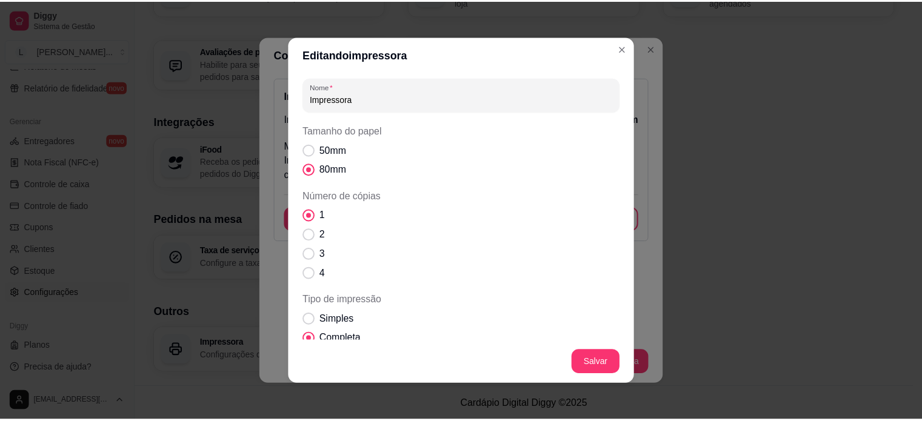
scroll to position [127, 0]
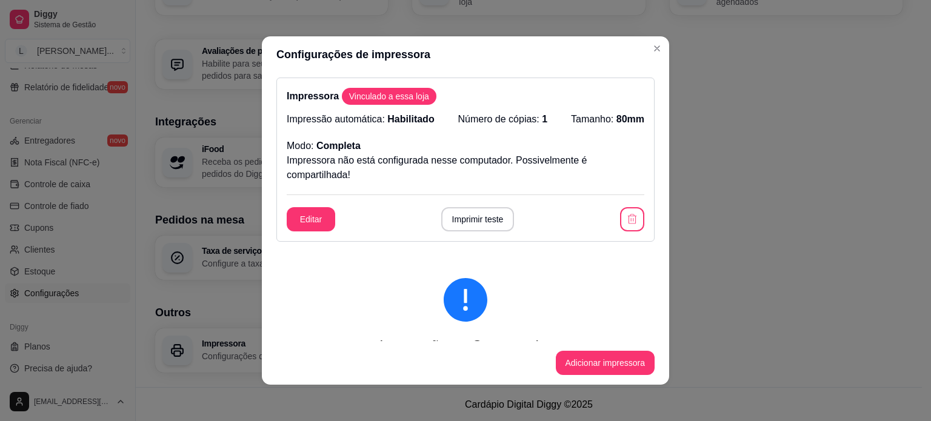
click at [479, 225] on button "Imprimir teste" at bounding box center [477, 219] width 73 height 24
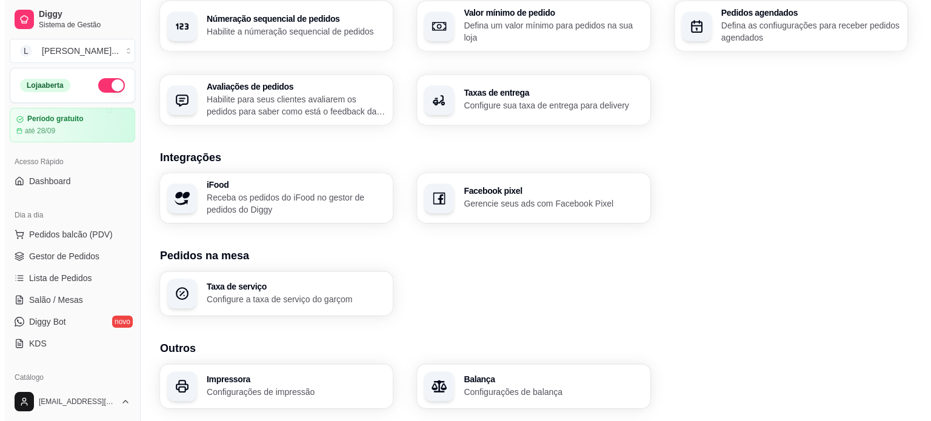
scroll to position [428, 0]
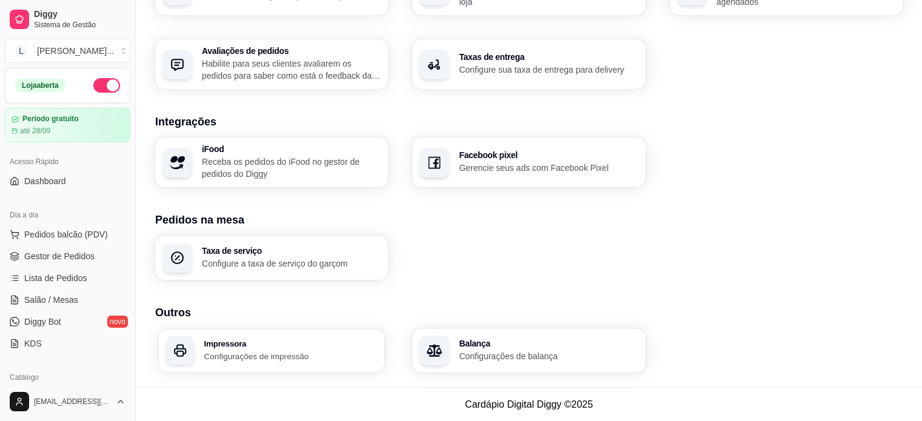
click at [246, 341] on h3 "Impressora" at bounding box center [290, 344] width 173 height 8
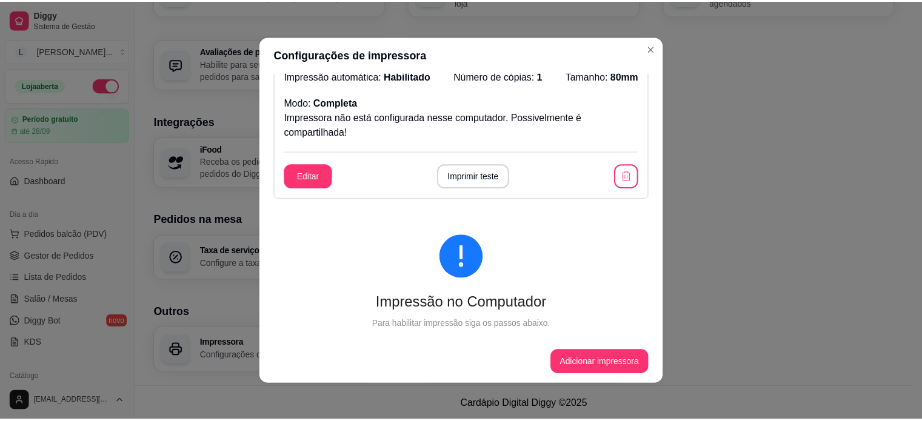
scroll to position [61, 0]
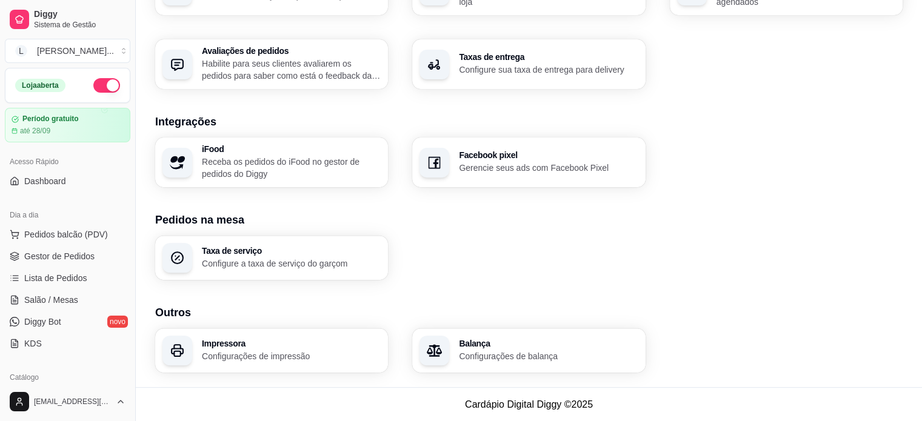
click at [99, 84] on button "button" at bounding box center [106, 85] width 27 height 15
click at [98, 84] on button "button" at bounding box center [106, 85] width 27 height 15
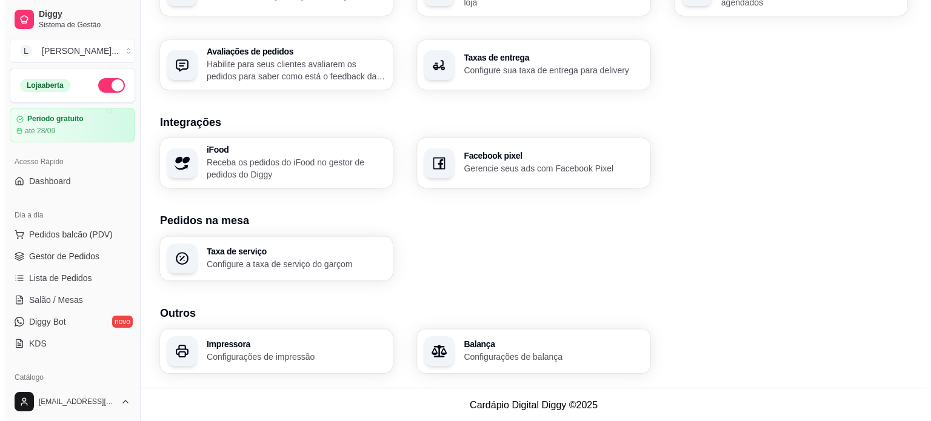
scroll to position [428, 0]
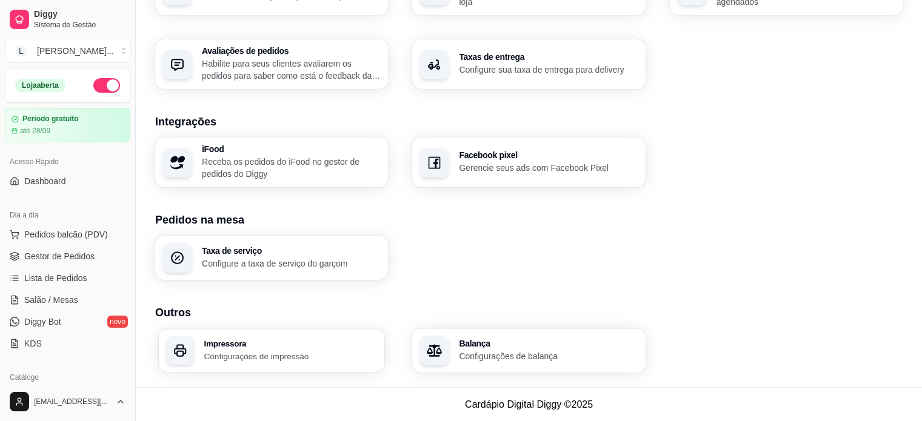
click at [256, 342] on h3 "Impressora" at bounding box center [290, 344] width 173 height 8
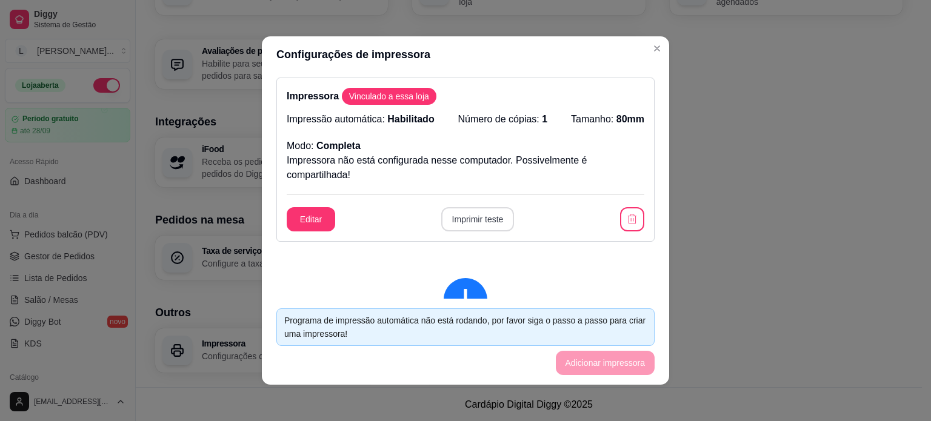
click at [474, 219] on button "Imprimir teste" at bounding box center [477, 219] width 73 height 24
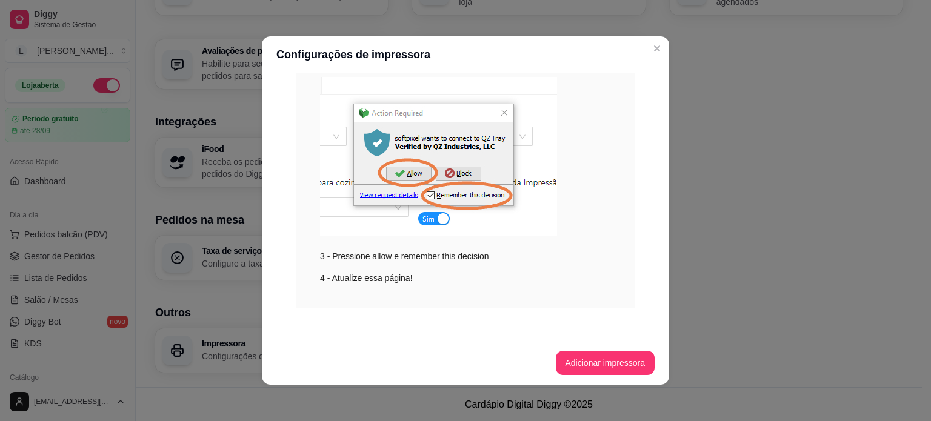
scroll to position [0, 0]
click at [349, 283] on div "4 - Atualize essa página!" at bounding box center [465, 278] width 291 height 13
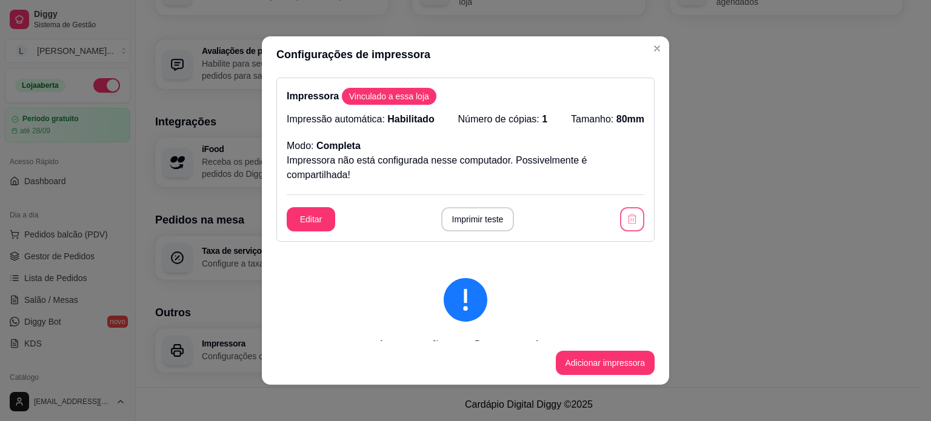
click at [626, 220] on icon "button" at bounding box center [632, 219] width 12 height 12
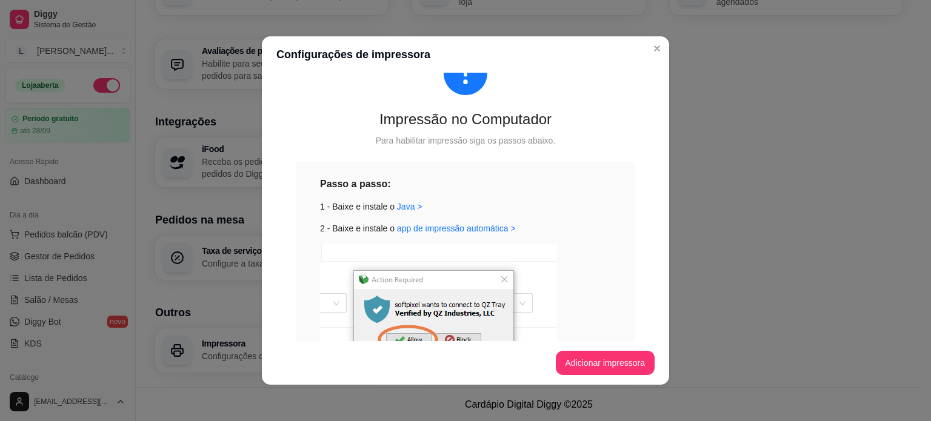
scroll to position [121, 0]
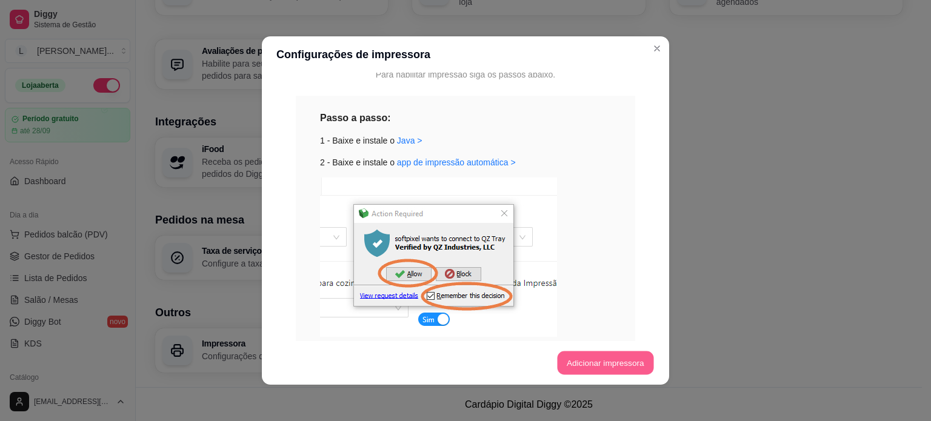
click at [576, 359] on button "Adicionar impressora" at bounding box center [605, 364] width 96 height 24
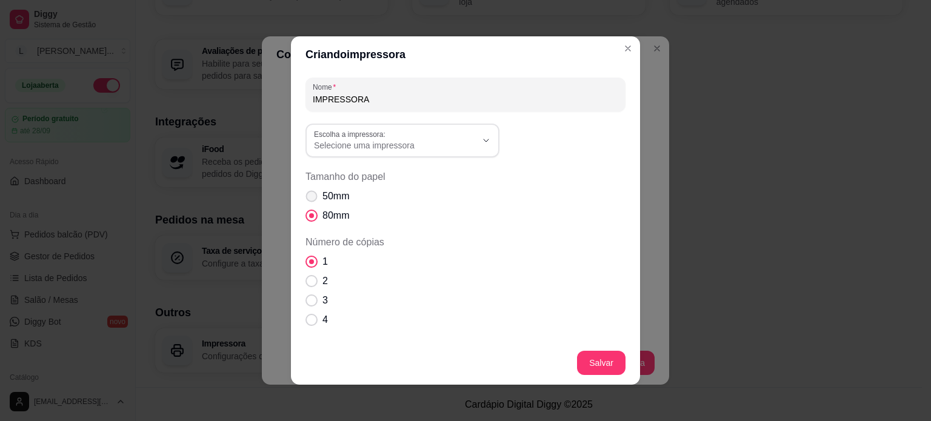
click at [315, 196] on label "50mm" at bounding box center [327, 196] width 53 height 24
click at [313, 199] on input "50mm" at bounding box center [309, 203] width 8 height 8
radio input "true"
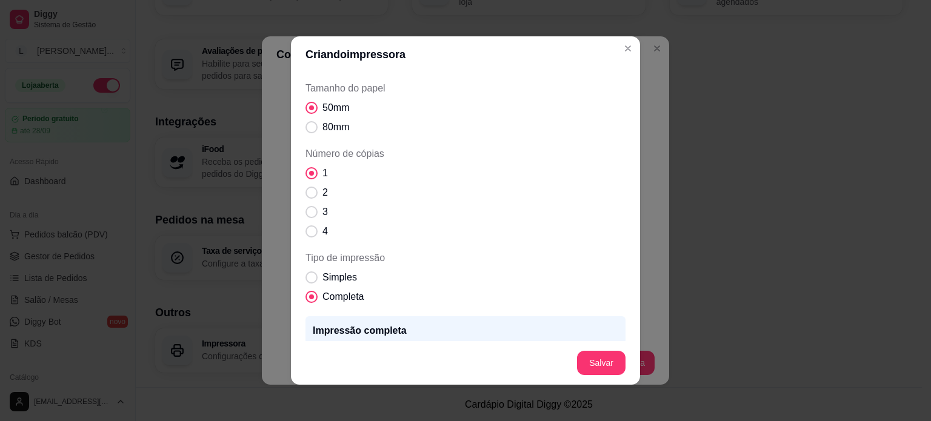
scroll to position [0, 0]
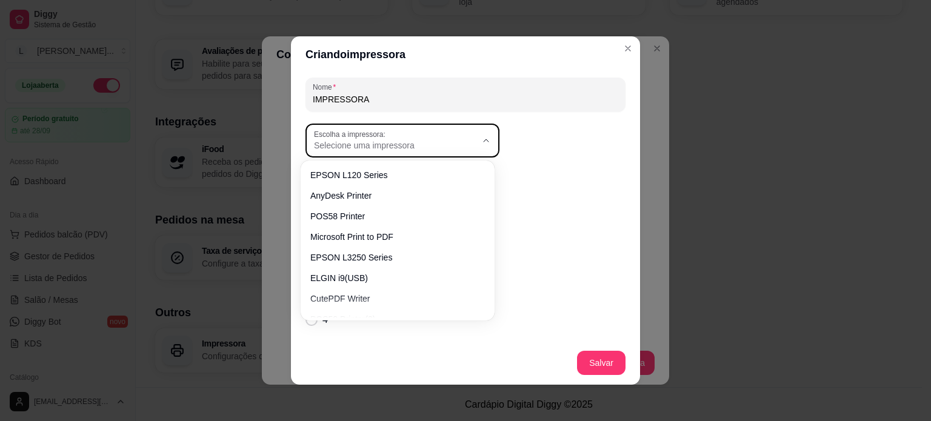
click at [418, 143] on span "Selecione uma impressora" at bounding box center [395, 145] width 163 height 12
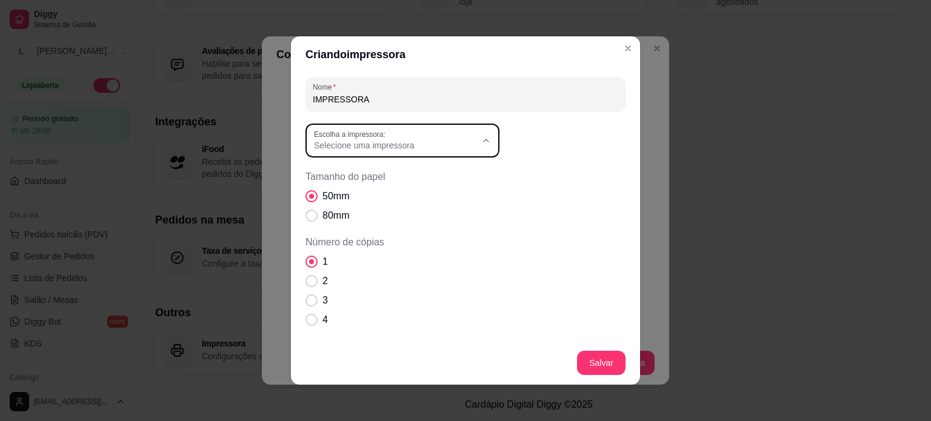
click at [404, 276] on span "ELGIN i9(USB)" at bounding box center [392, 274] width 156 height 12
type input "ELGIN i9(USB)"
select select "ELGIN i9(USB)"
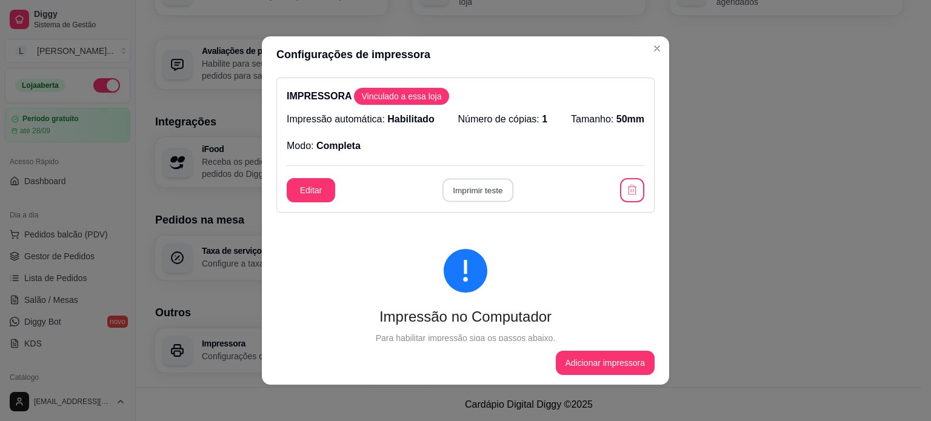
click at [461, 189] on button "Imprimir teste" at bounding box center [477, 191] width 71 height 24
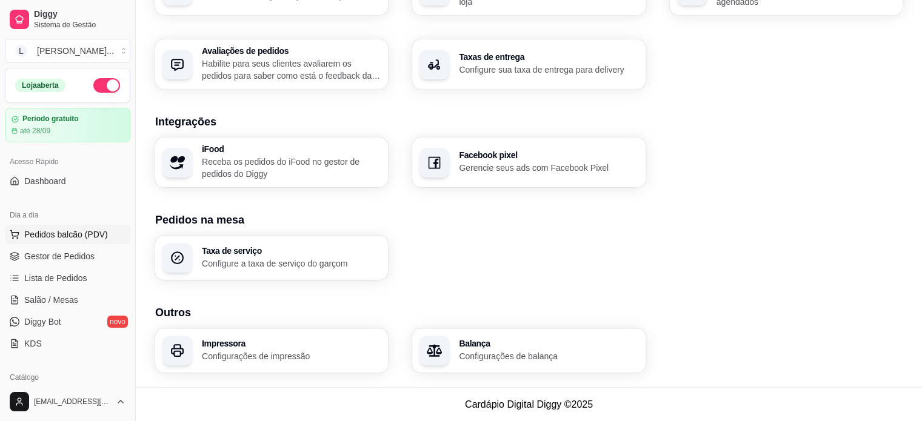
click at [72, 237] on span "Pedidos balcão (PDV)" at bounding box center [66, 235] width 84 height 12
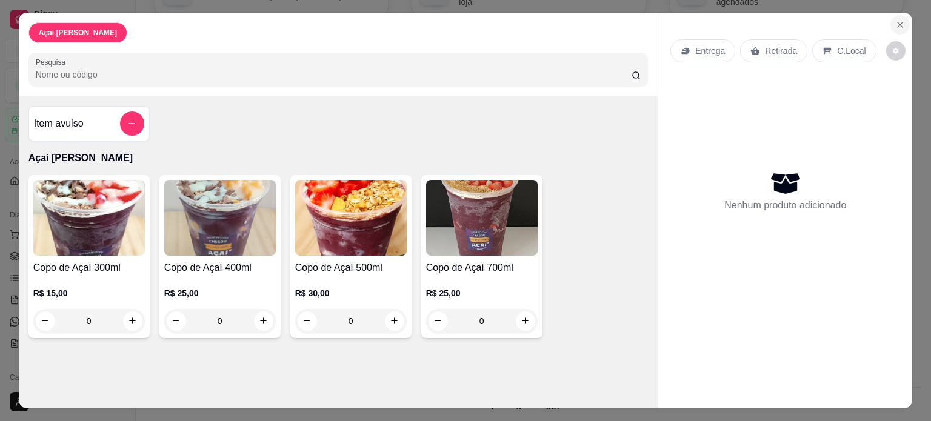
click at [897, 20] on icon "Close" at bounding box center [901, 25] width 10 height 10
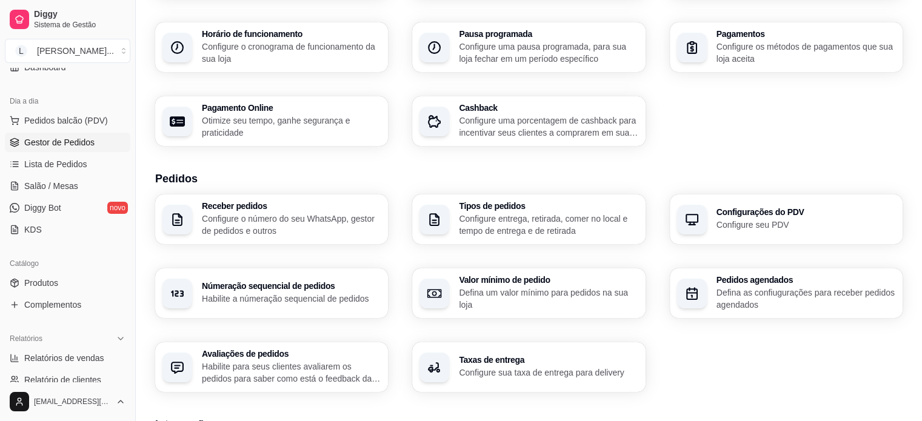
scroll to position [121, 0]
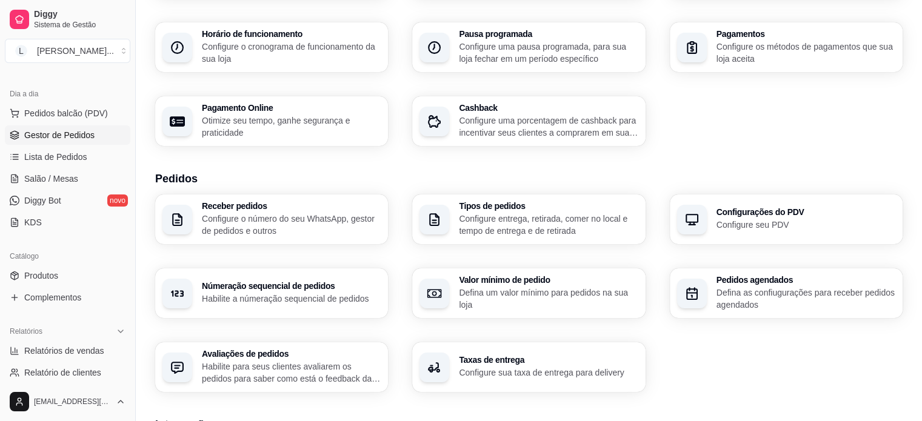
click at [61, 133] on span "Gestor de Pedidos" at bounding box center [59, 135] width 70 height 12
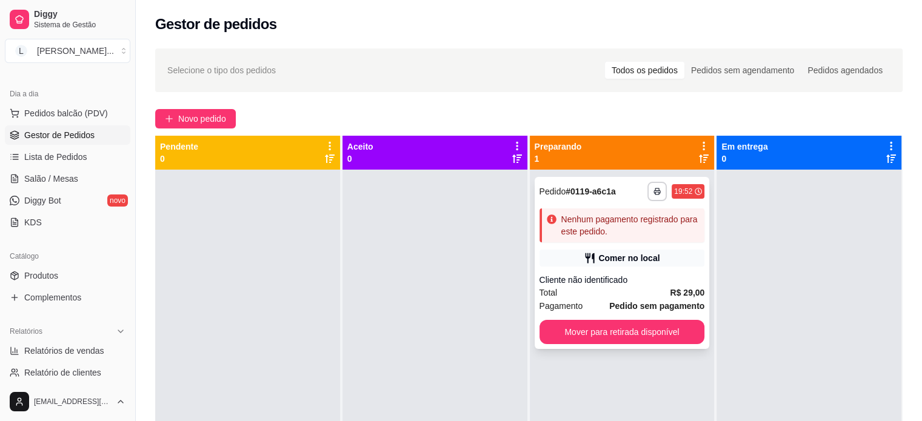
click at [627, 271] on div "**********" at bounding box center [622, 263] width 175 height 172
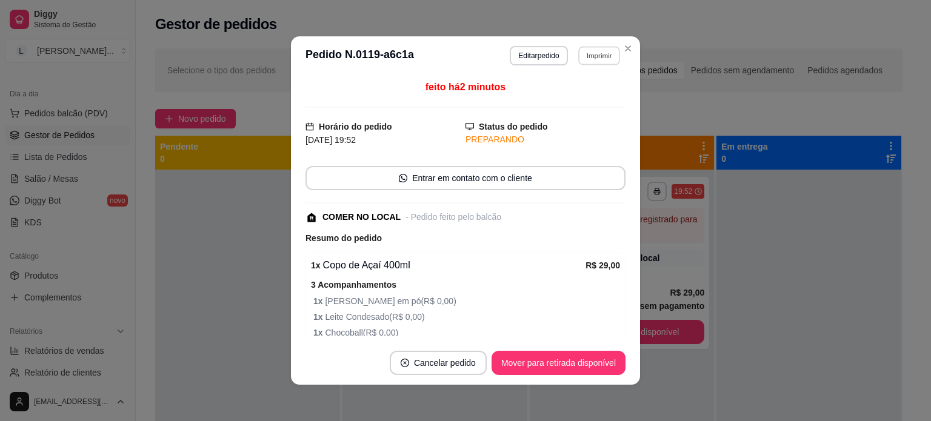
click at [609, 52] on button "Imprimir" at bounding box center [600, 55] width 42 height 19
click at [587, 50] on button "Imprimir" at bounding box center [600, 55] width 42 height 19
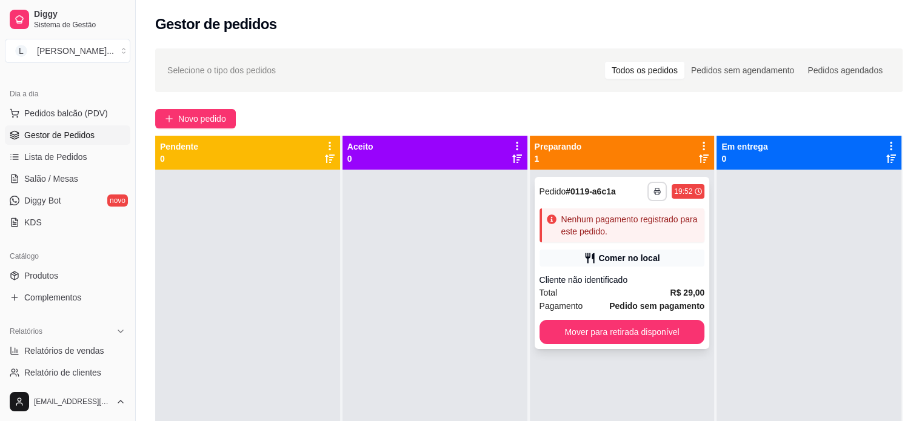
click at [656, 189] on button "button" at bounding box center [657, 191] width 19 height 19
click at [631, 236] on button "IMPRESSORA" at bounding box center [618, 233] width 85 height 19
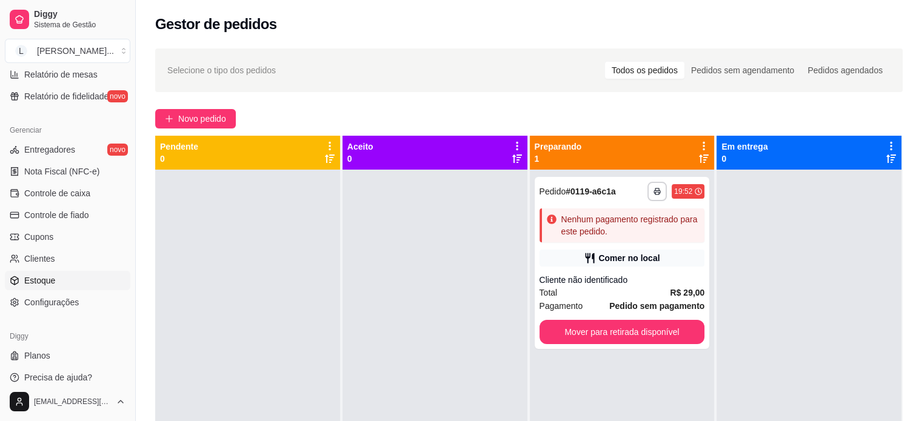
scroll to position [451, 0]
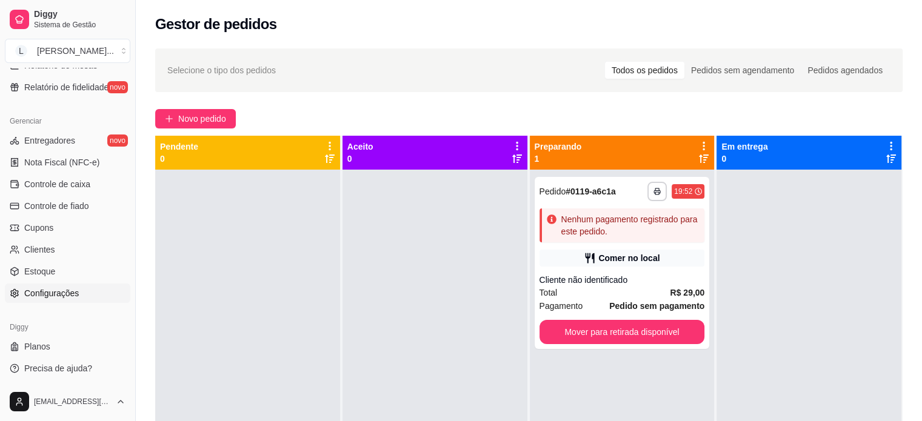
drag, startPoint x: 59, startPoint y: 286, endPoint x: 75, endPoint y: 286, distance: 16.4
click at [59, 286] on link "Configurações" at bounding box center [68, 293] width 126 height 19
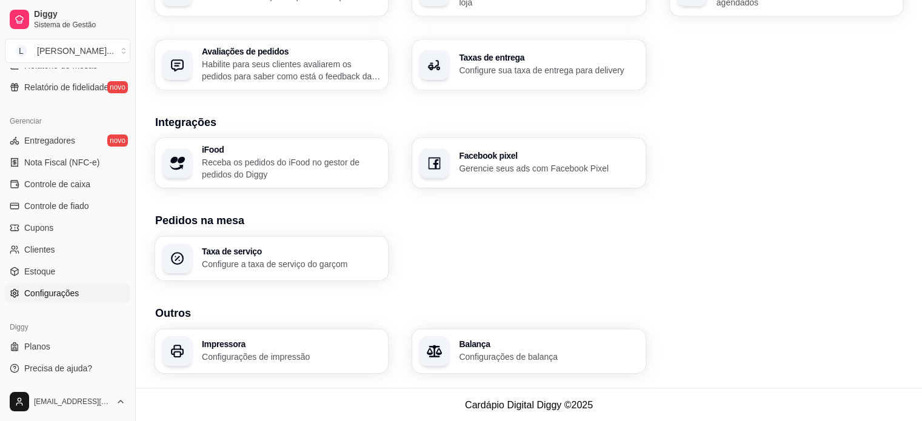
scroll to position [428, 0]
click at [269, 340] on h3 "Impressora" at bounding box center [291, 344] width 179 height 8
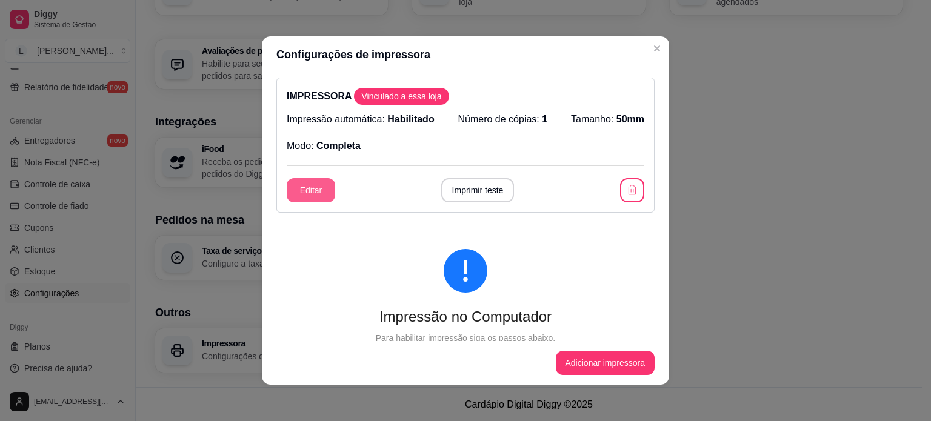
click at [292, 186] on button "Editar" at bounding box center [311, 190] width 49 height 24
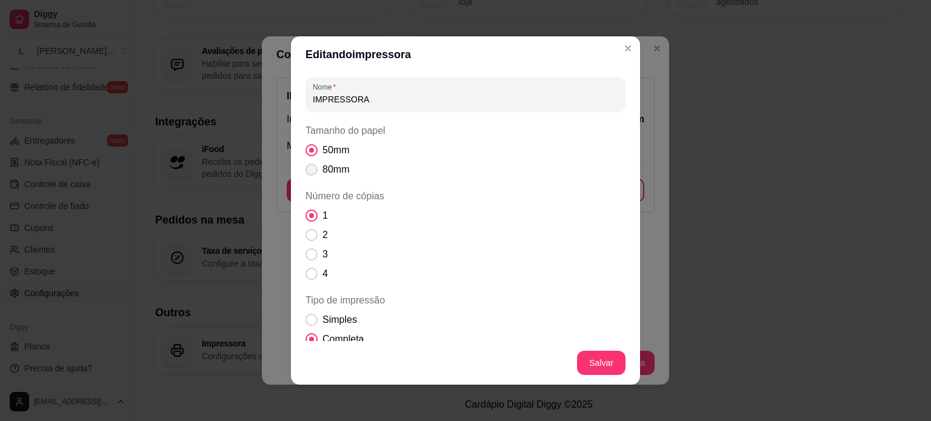
click at [323, 166] on span "80mm" at bounding box center [336, 170] width 27 height 15
click at [313, 172] on input "80mm" at bounding box center [309, 176] width 8 height 8
radio input "true"
